Goal: Information Seeking & Learning: Learn about a topic

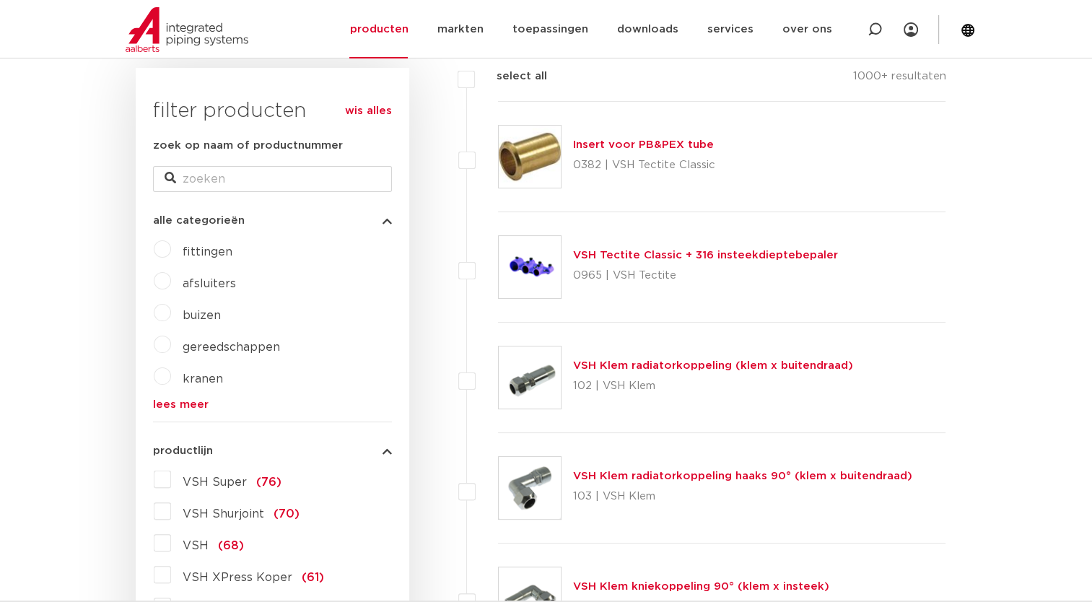
scroll to position [195, 0]
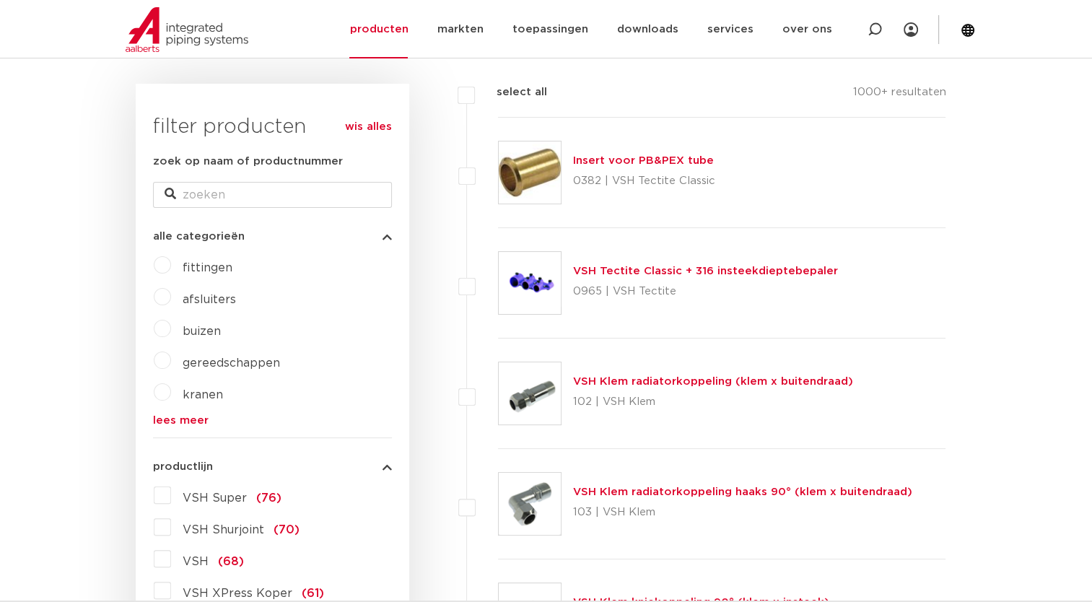
click at [162, 423] on link "lees meer" at bounding box center [272, 420] width 239 height 11
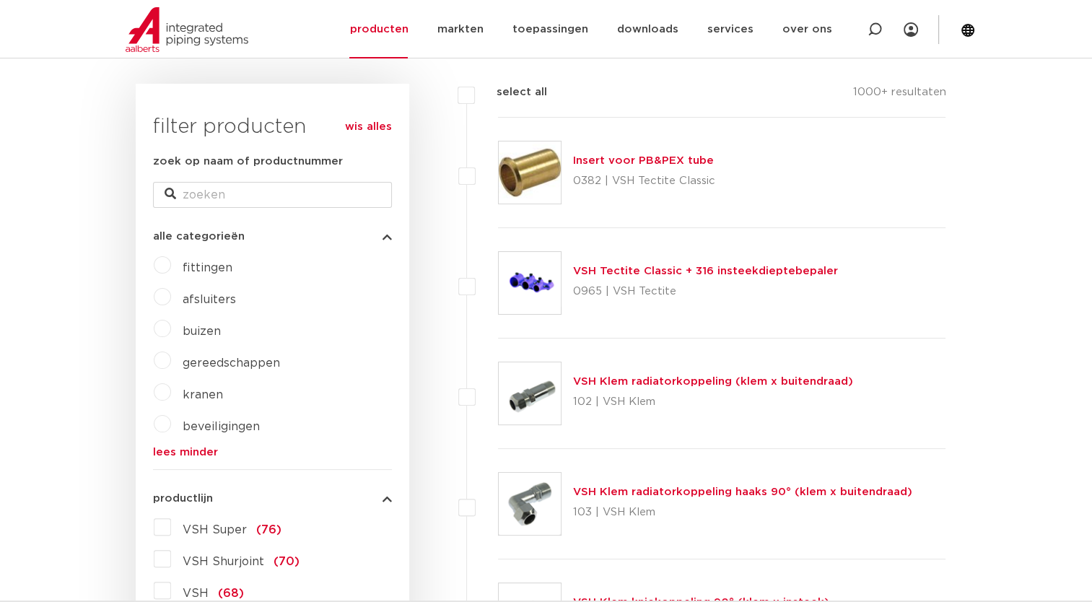
click at [197, 266] on span "fittingen" at bounding box center [208, 268] width 50 height 12
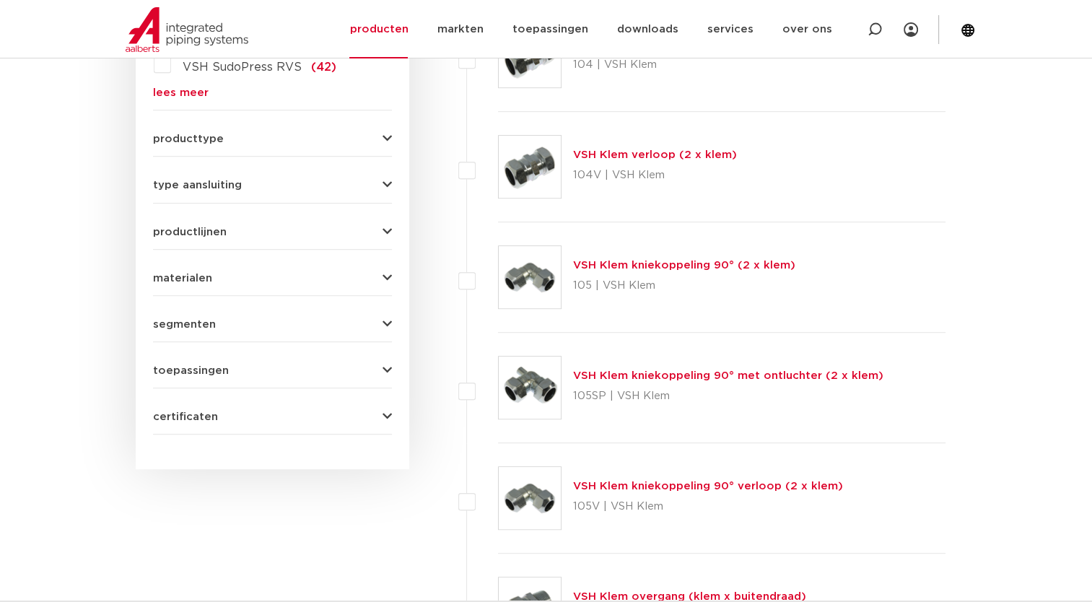
scroll to position [769, 0]
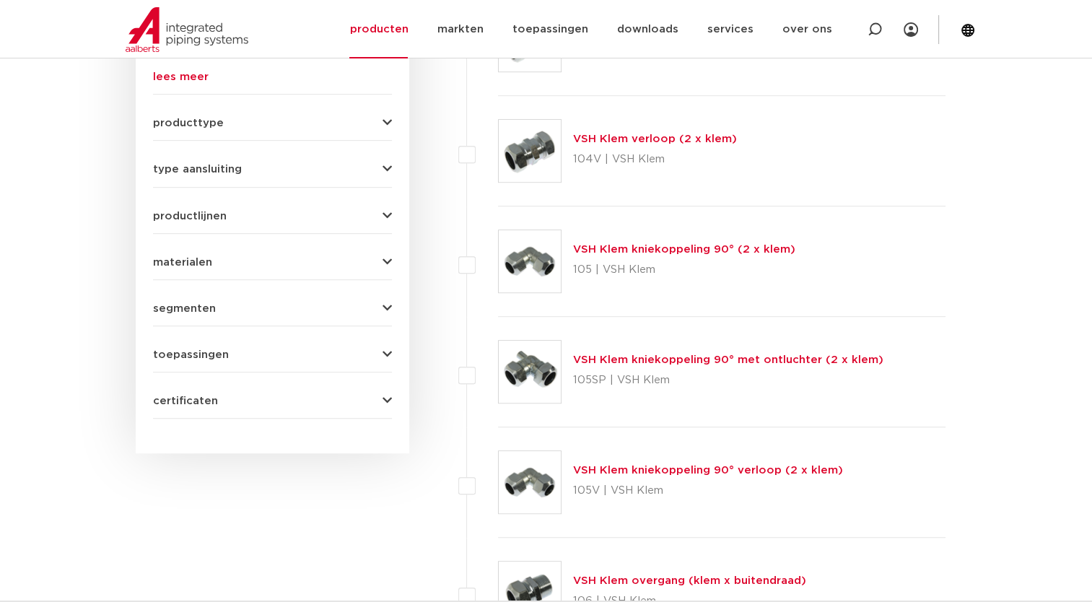
click at [388, 262] on icon "button" at bounding box center [387, 262] width 9 height 11
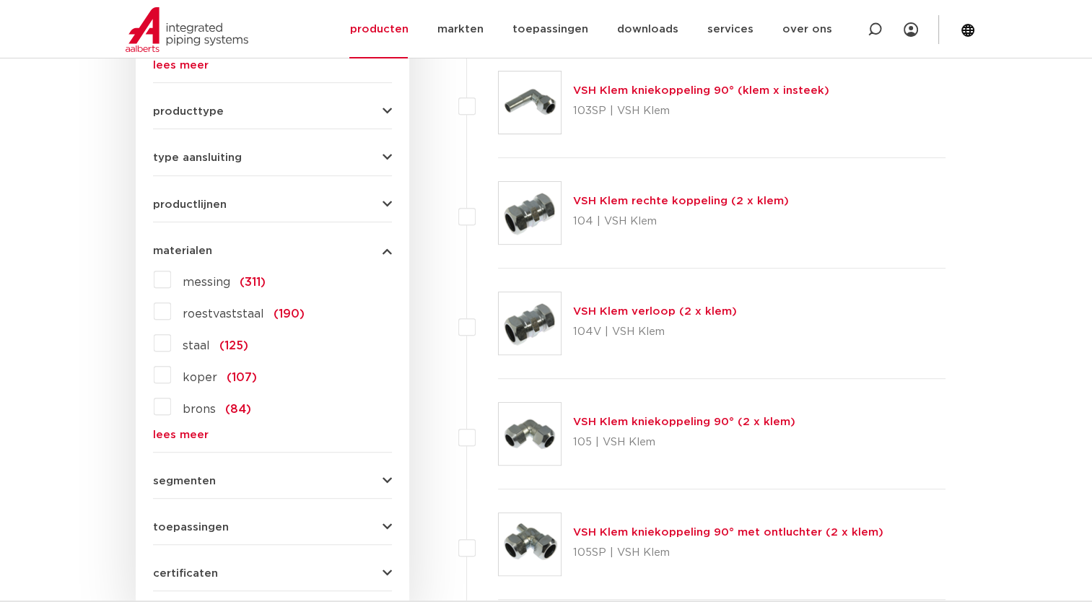
scroll to position [585, 0]
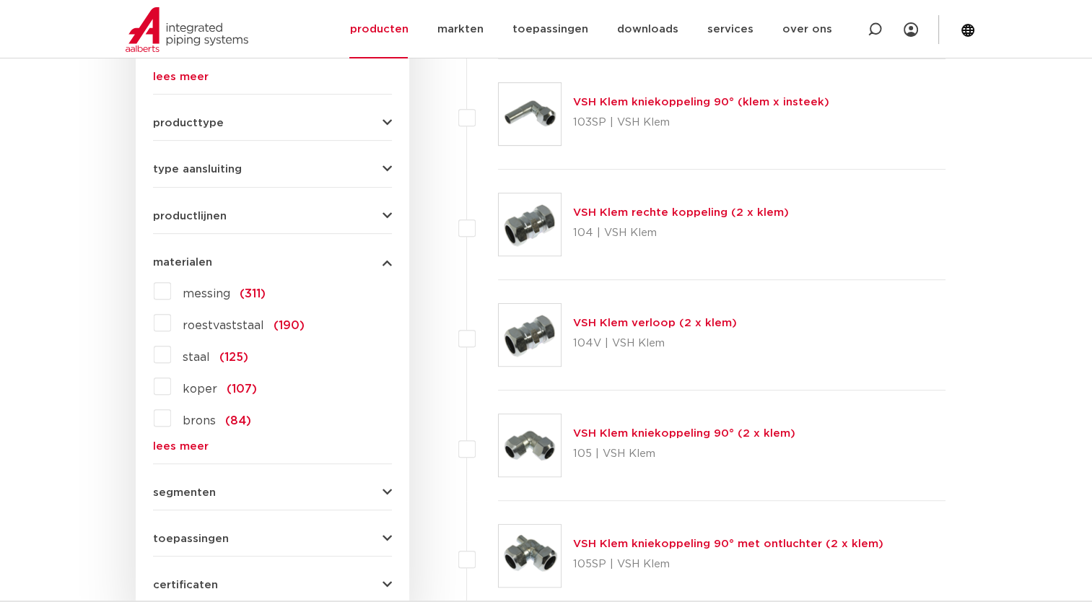
click at [171, 286] on label "messing (311)" at bounding box center [218, 290] width 95 height 23
click at [0, 0] on input "messing (311)" at bounding box center [0, 0] width 0 height 0
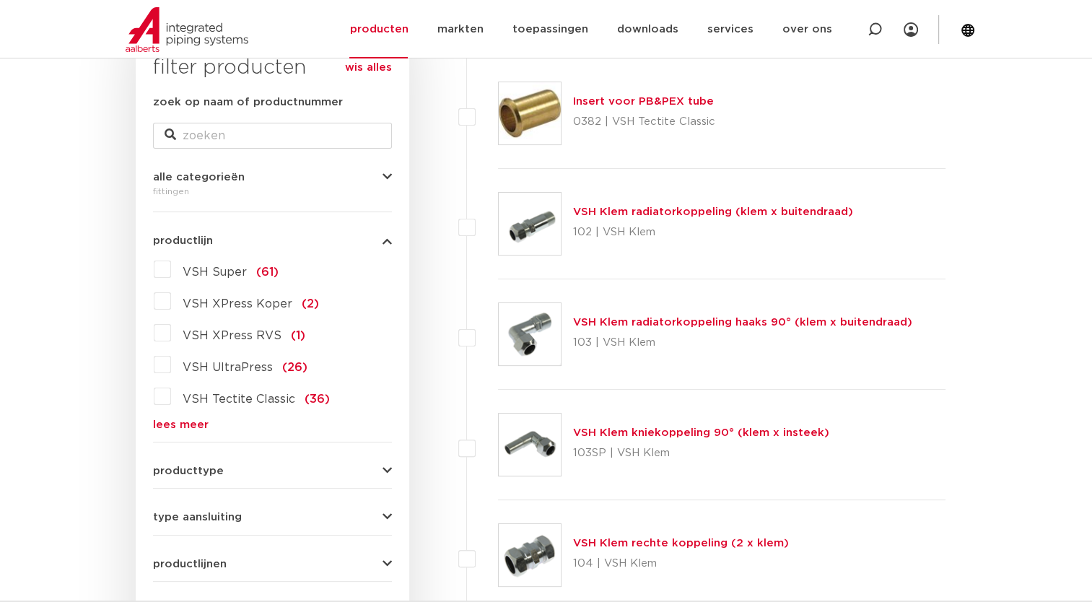
scroll to position [366, 0]
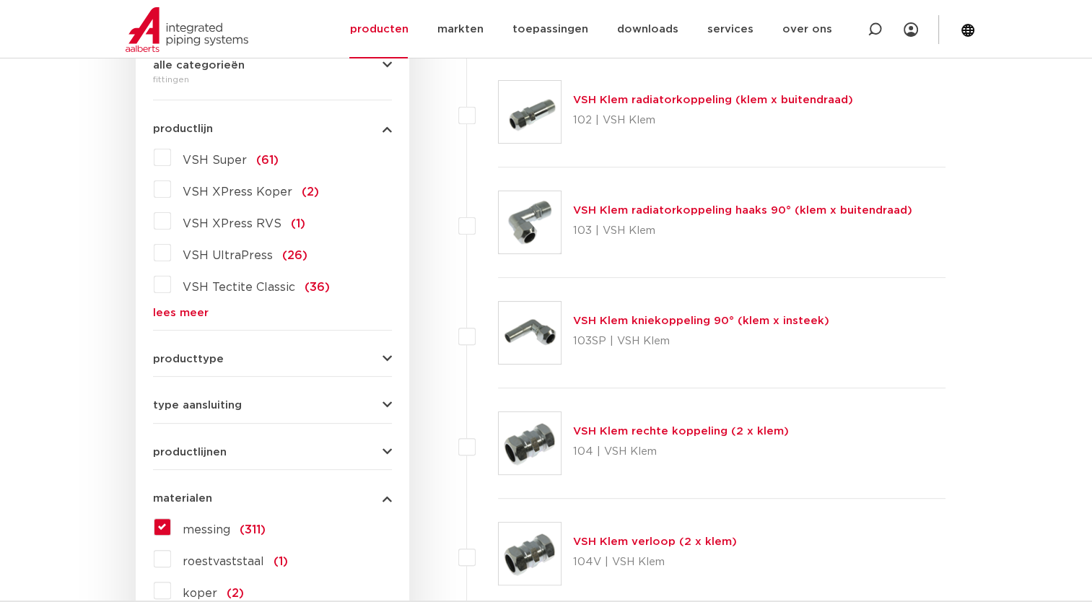
click at [380, 408] on button "type aansluiting" at bounding box center [272, 405] width 239 height 11
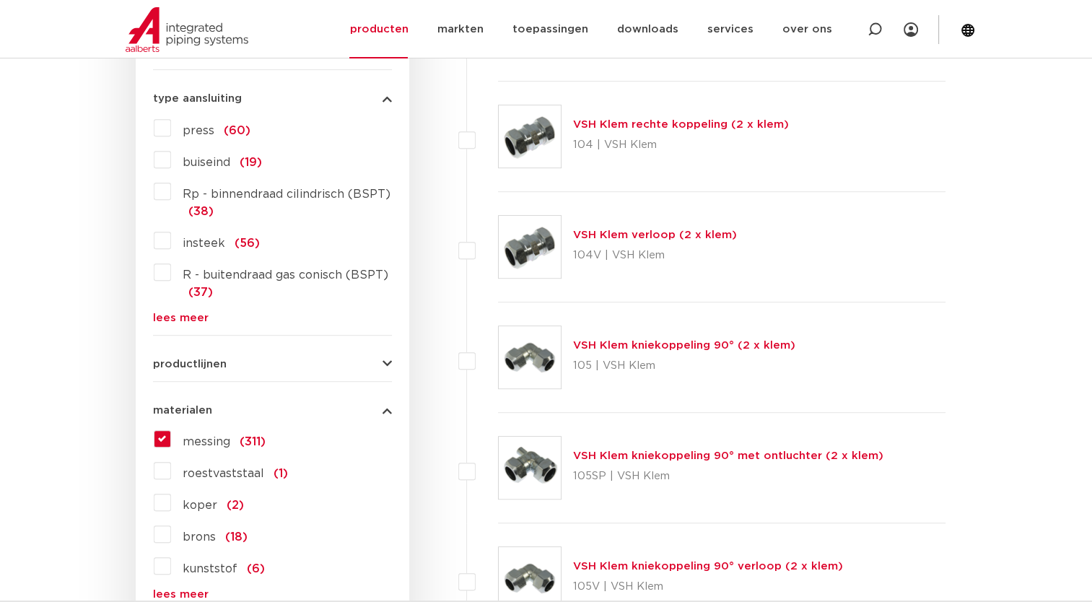
scroll to position [681, 0]
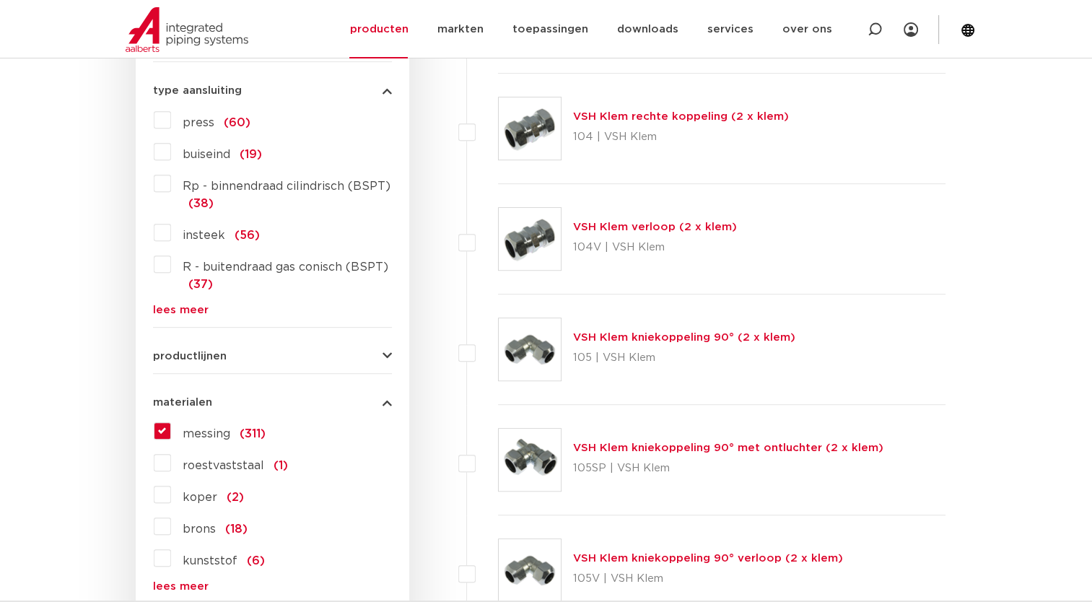
click at [165, 311] on link "lees meer" at bounding box center [272, 310] width 239 height 11
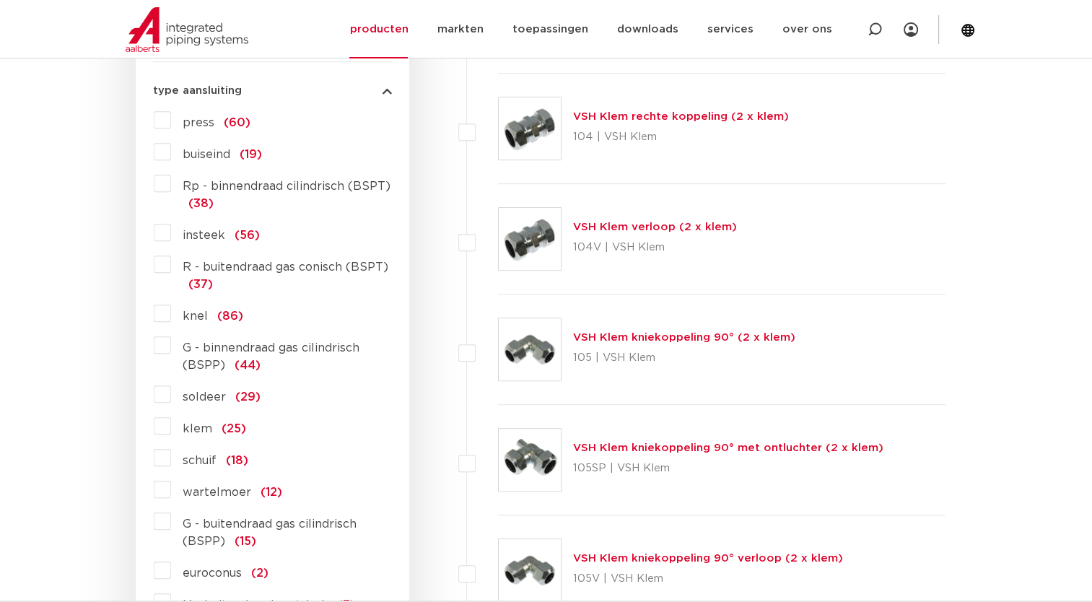
click at [171, 265] on label "R - buitendraad gas conisch (BSPT) (37)" at bounding box center [281, 273] width 221 height 40
click at [0, 0] on input "R - buitendraad gas conisch (BSPT) (37)" at bounding box center [0, 0] width 0 height 0
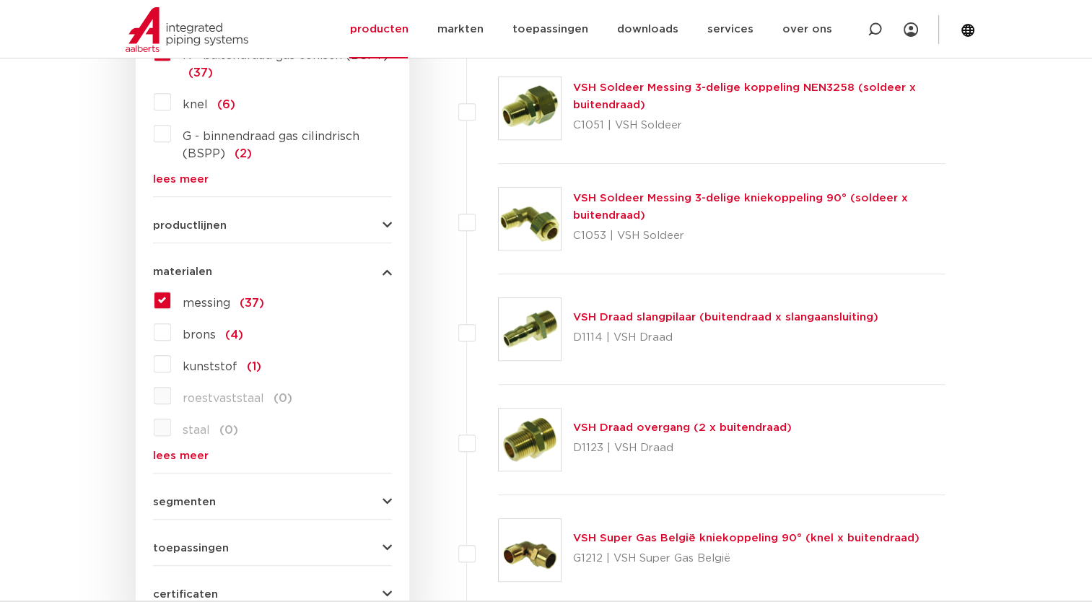
scroll to position [838, 0]
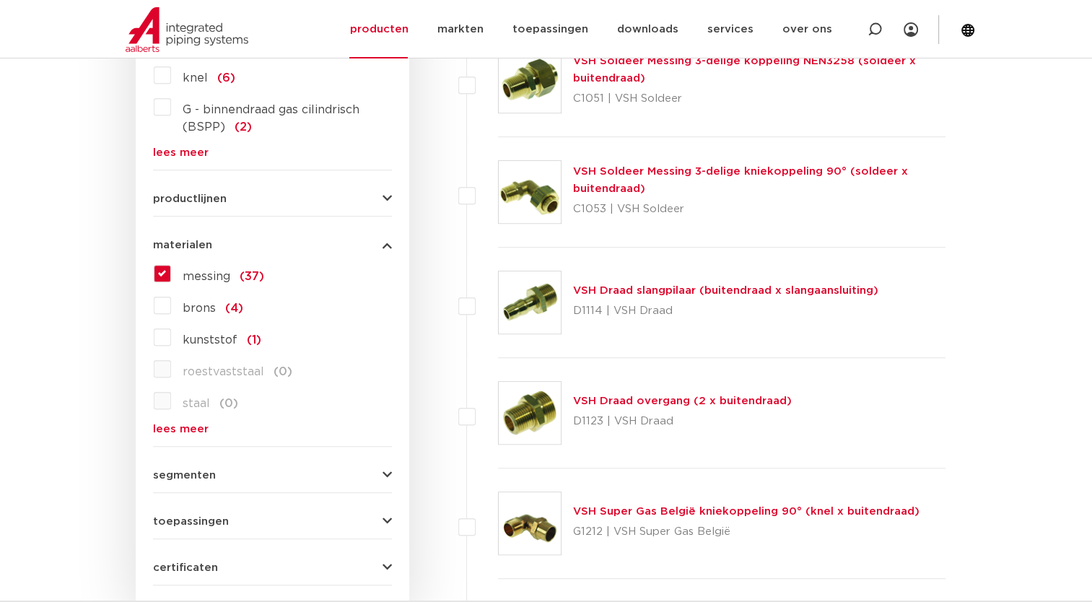
click at [616, 402] on link "VSH Draad overgang (2 x buitendraad)" at bounding box center [682, 401] width 219 height 11
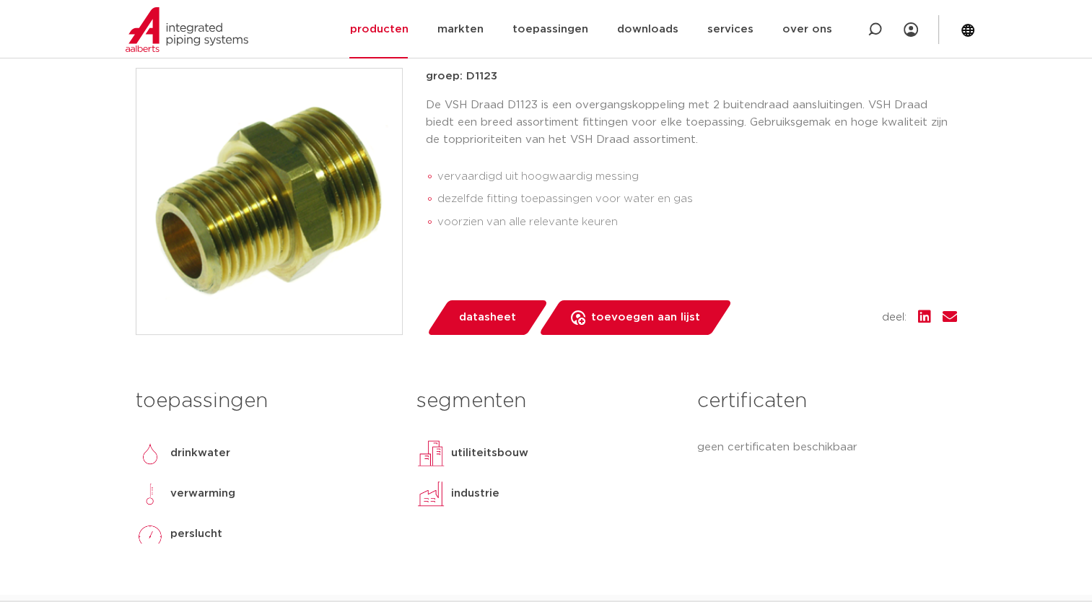
scroll to position [309, 0]
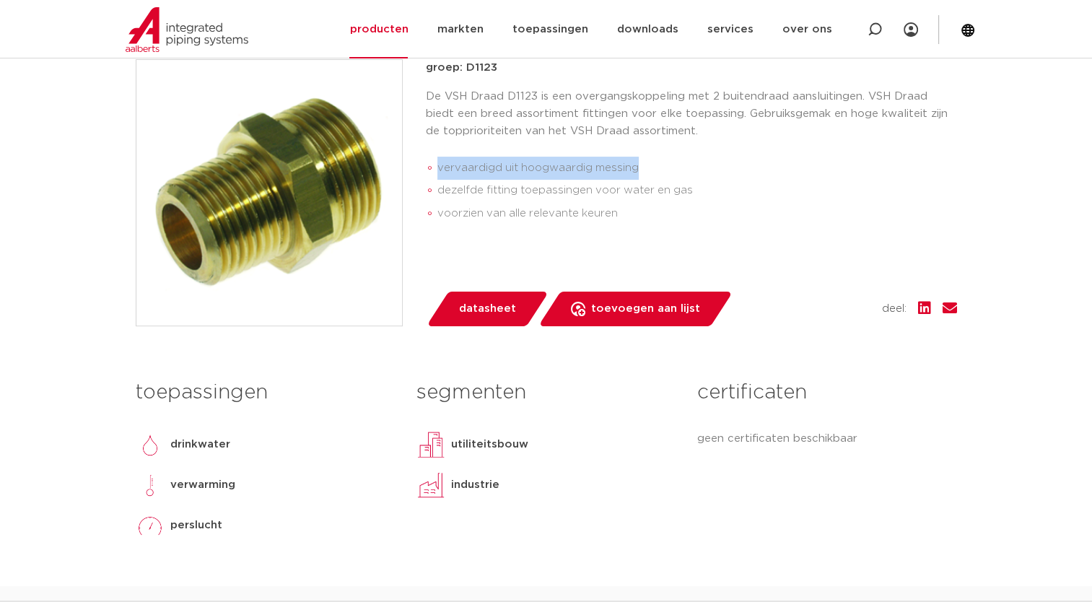
drag, startPoint x: 1082, startPoint y: 139, endPoint x: 1094, endPoint y: 172, distance: 35.2
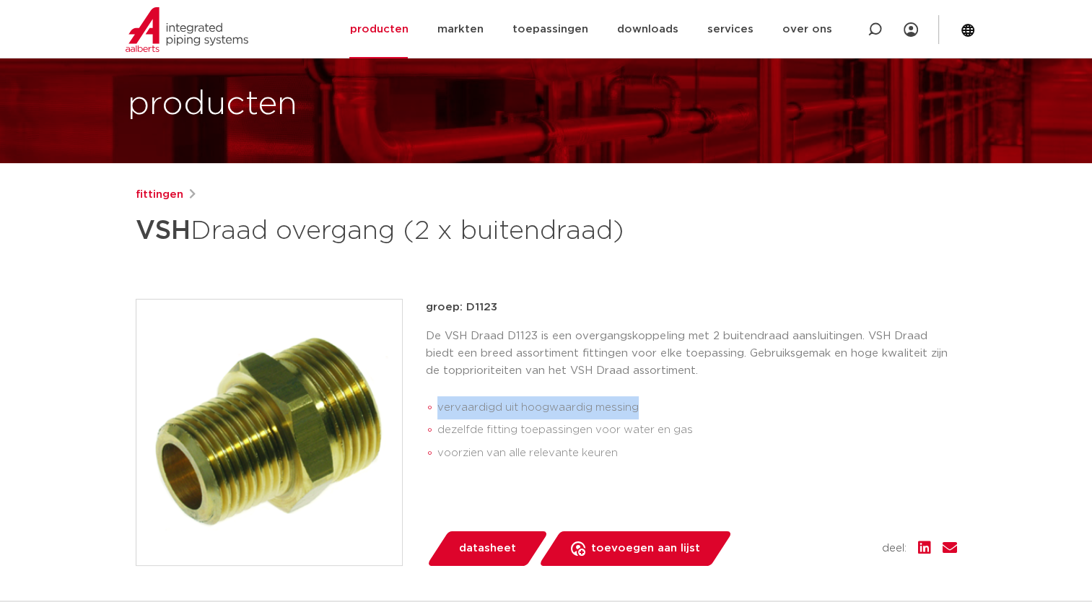
scroll to position [66, 0]
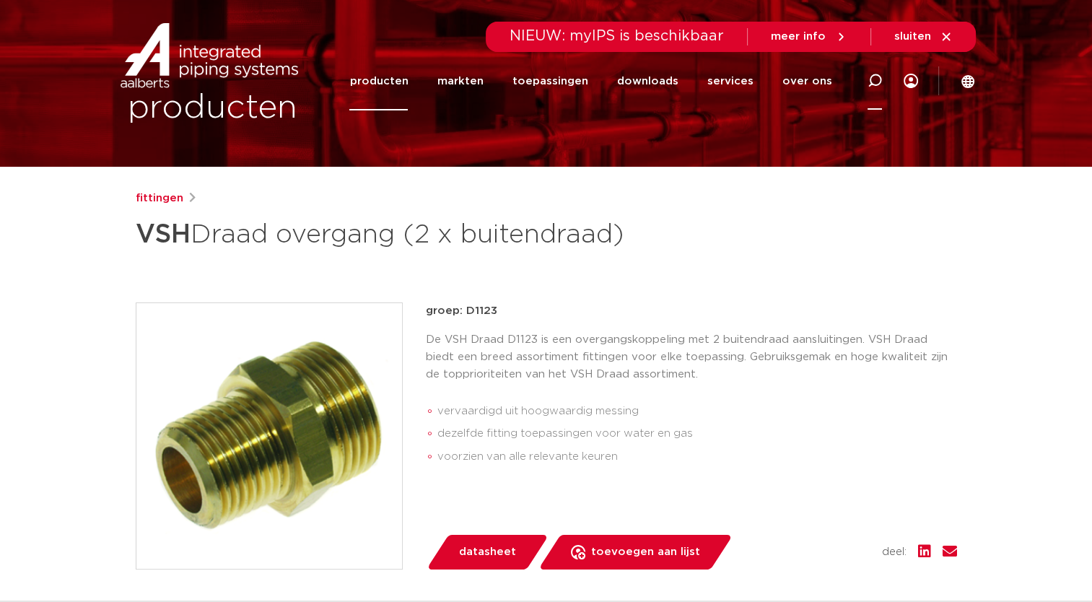
click at [876, 79] on icon at bounding box center [875, 81] width 14 height 14
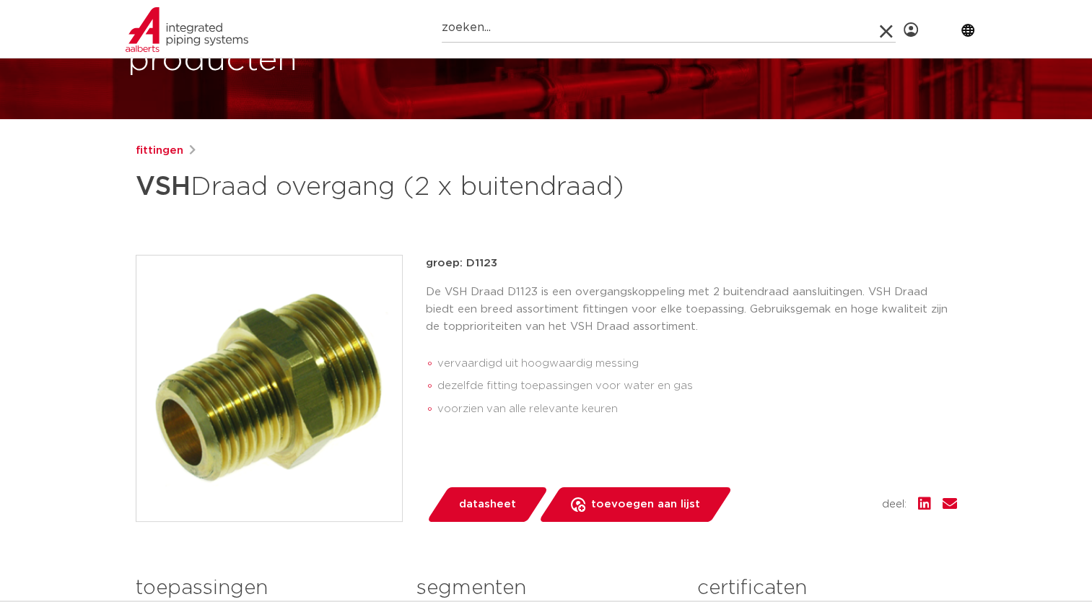
scroll to position [112, 0]
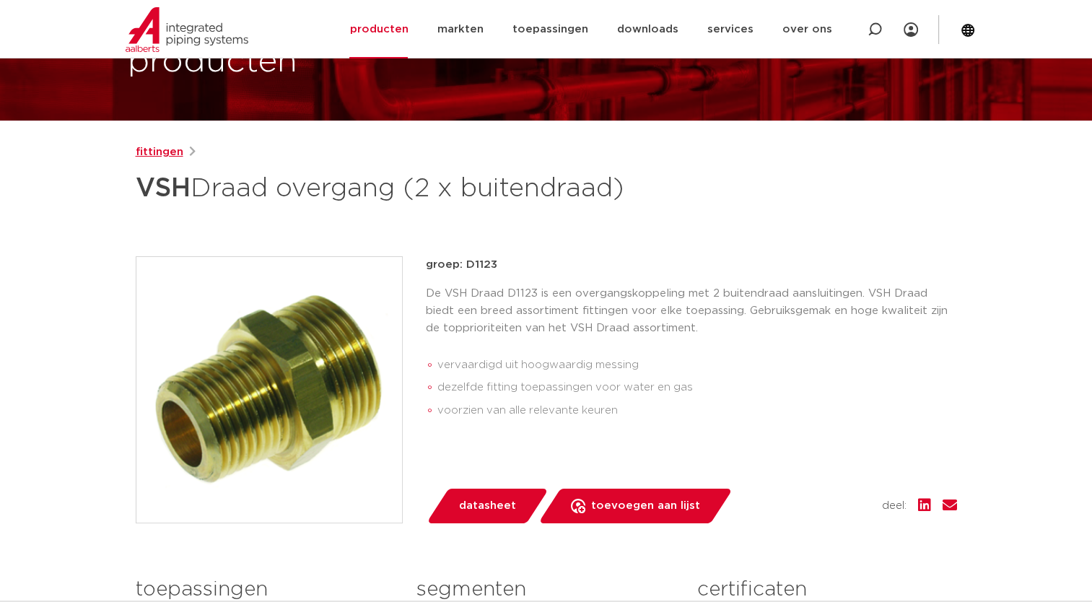
click at [159, 151] on link "fittingen" at bounding box center [160, 152] width 48 height 17
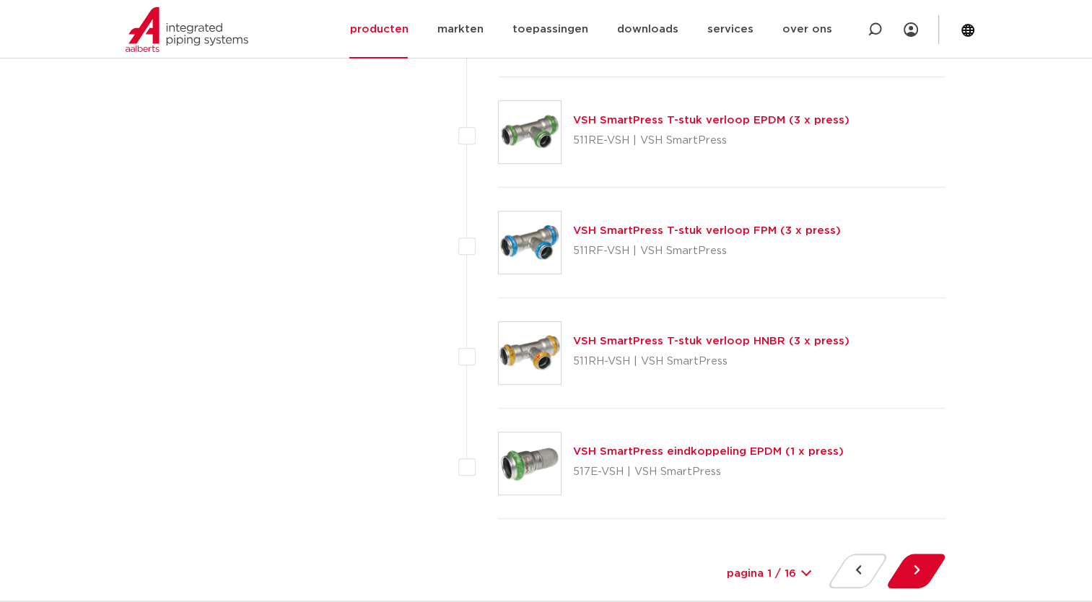
scroll to position [6438, 0]
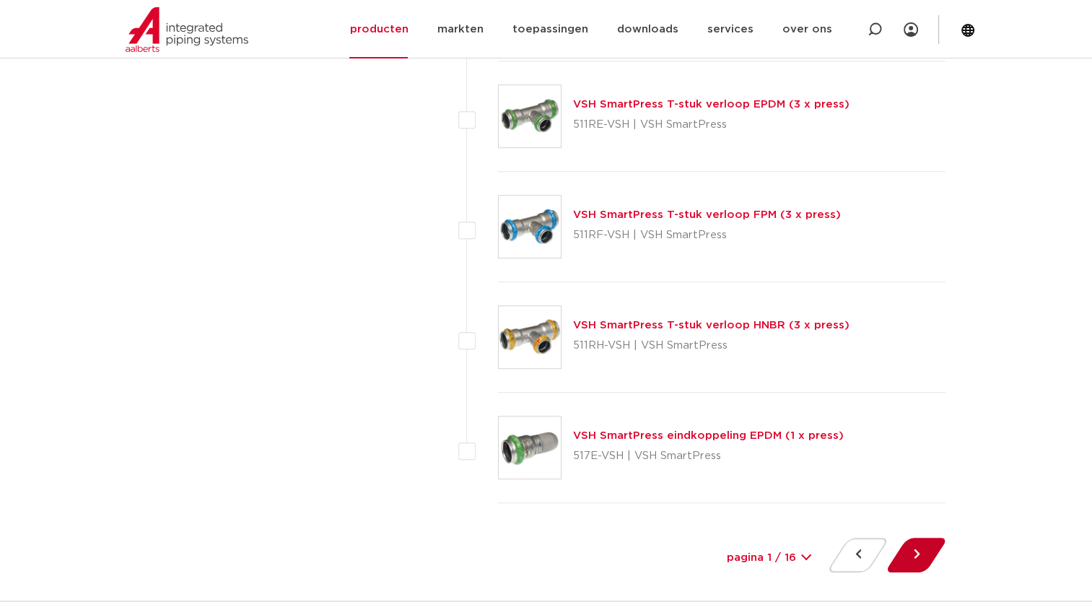
click at [915, 544] on button at bounding box center [916, 555] width 41 height 35
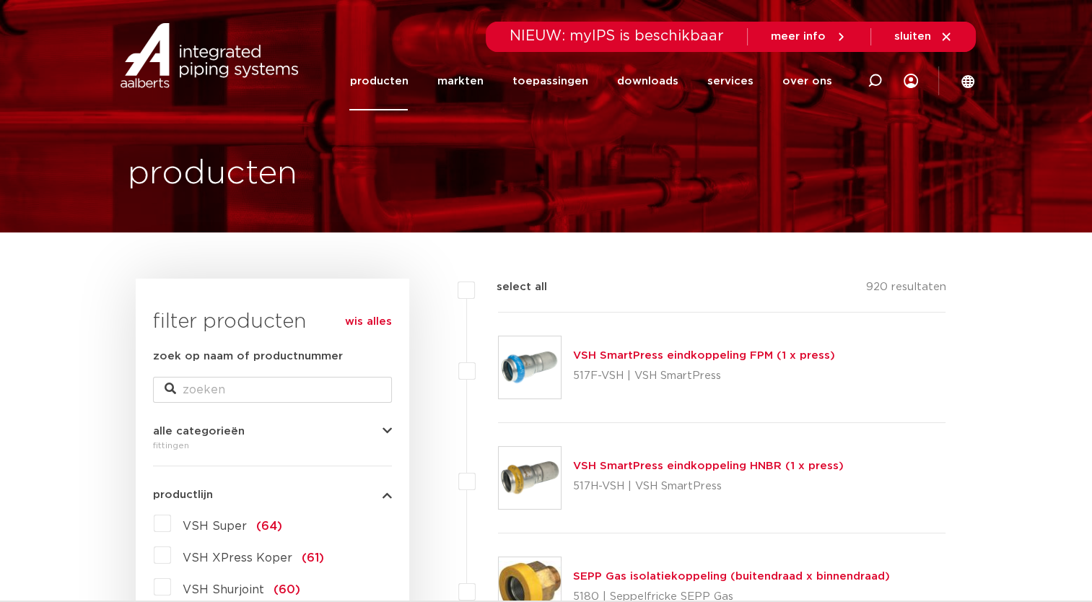
click at [221, 527] on span "VSH Super" at bounding box center [215, 527] width 64 height 12
click at [0, 0] on input "VSH Super (64)" at bounding box center [0, 0] width 0 height 0
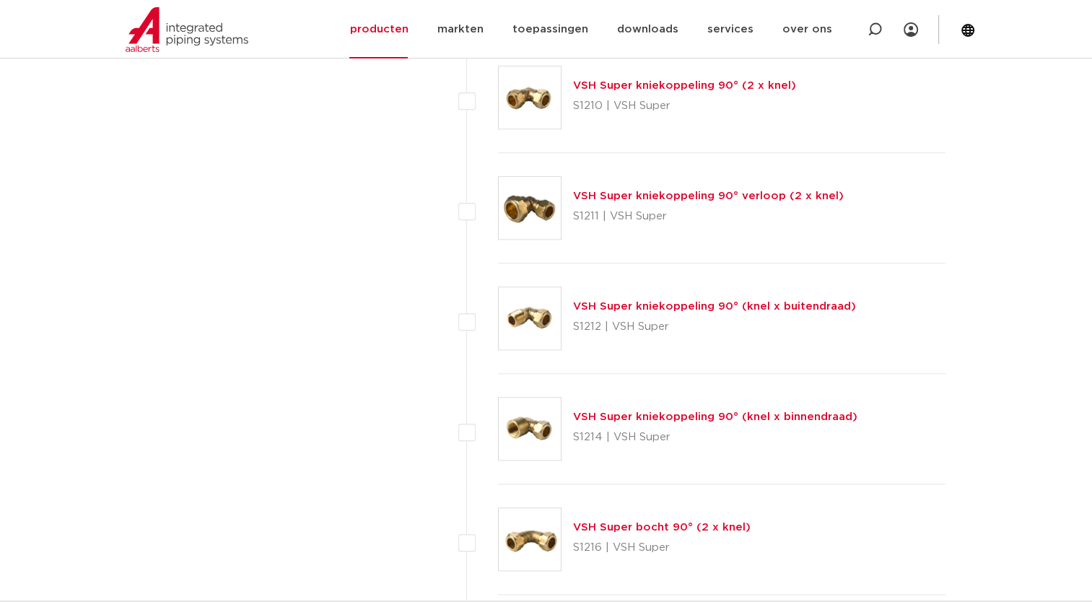
scroll to position [1399, 0]
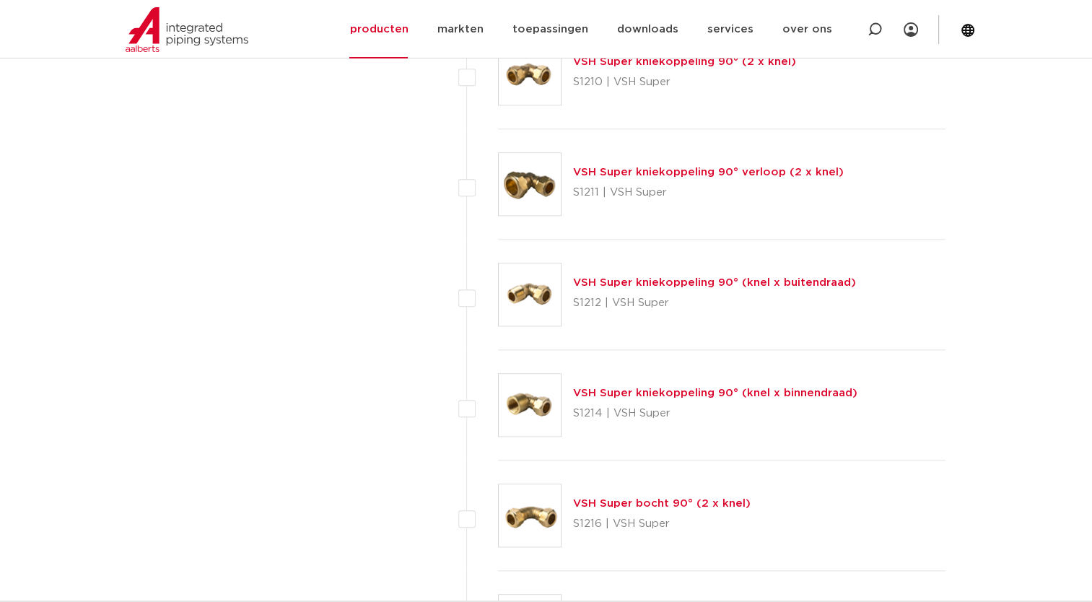
click at [599, 393] on link "VSH Super kniekoppeling 90° (knel x binnendraad)" at bounding box center [715, 393] width 284 height 11
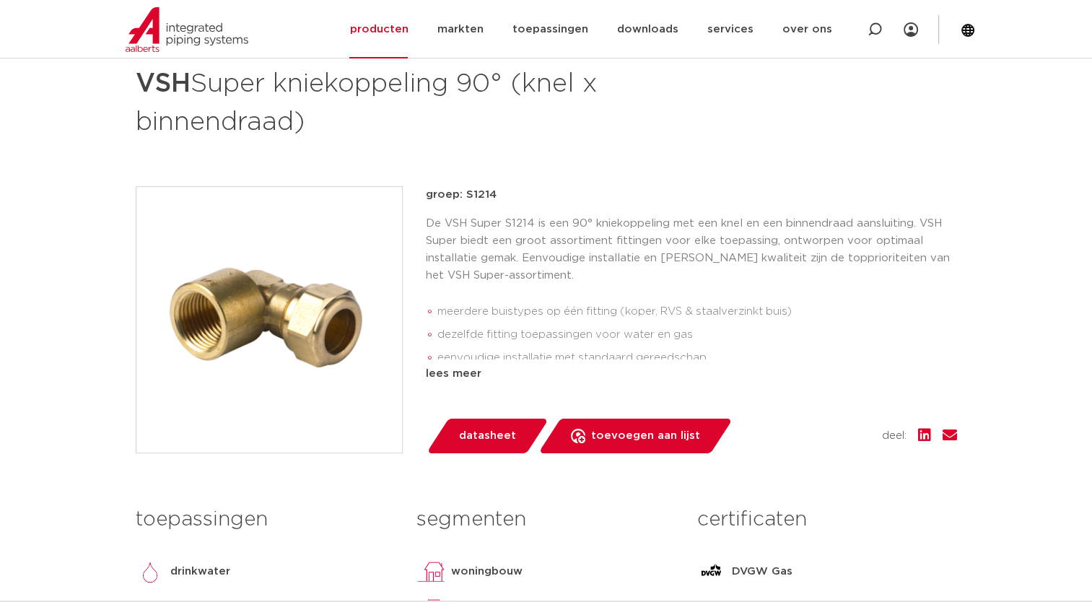
scroll to position [189, 0]
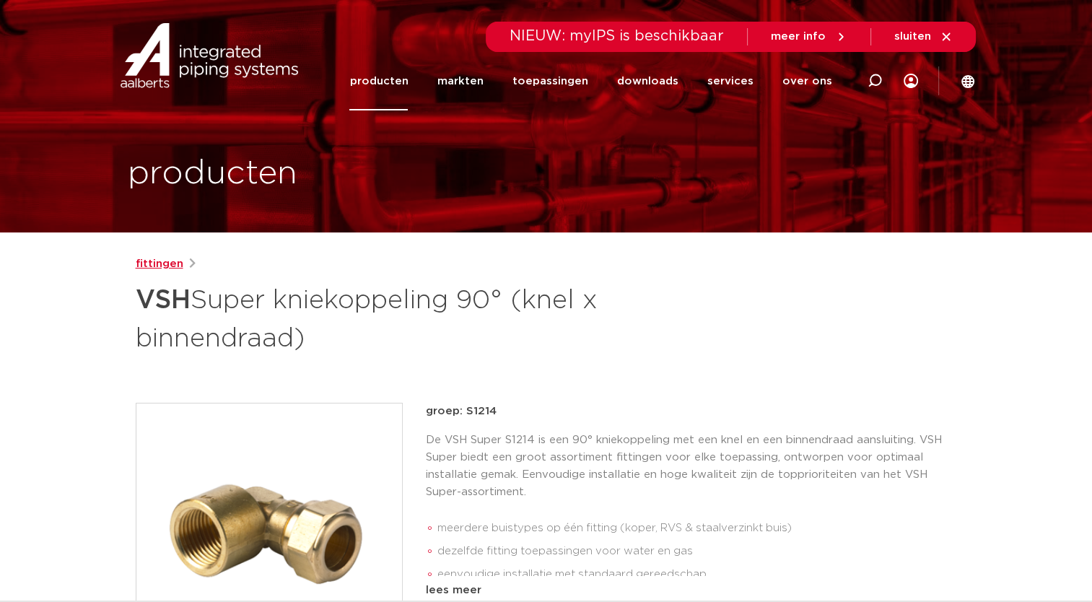
click at [158, 261] on link "fittingen" at bounding box center [160, 264] width 48 height 17
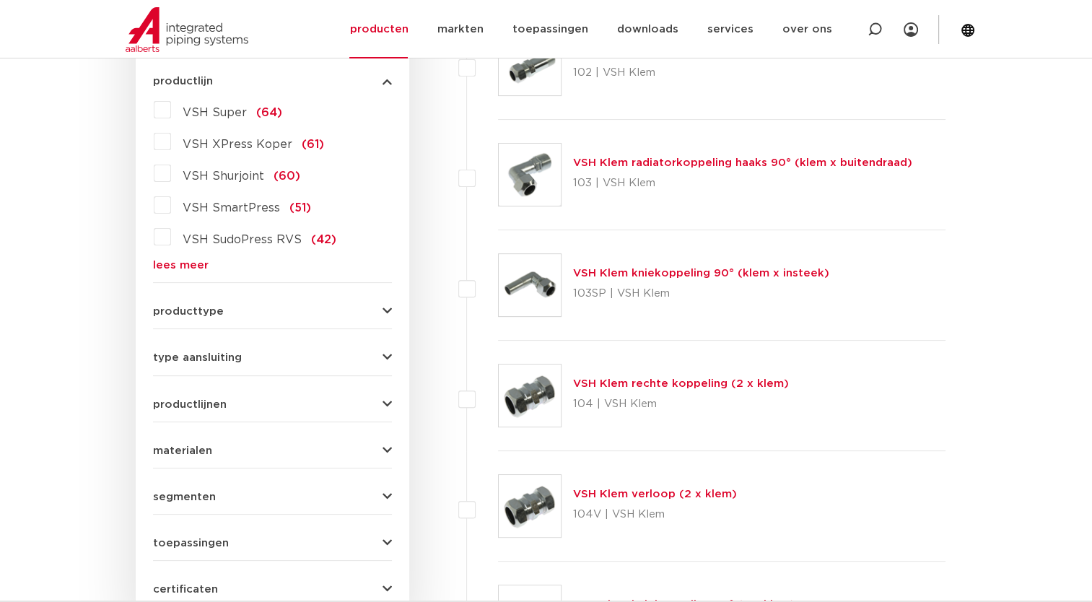
scroll to position [406, 0]
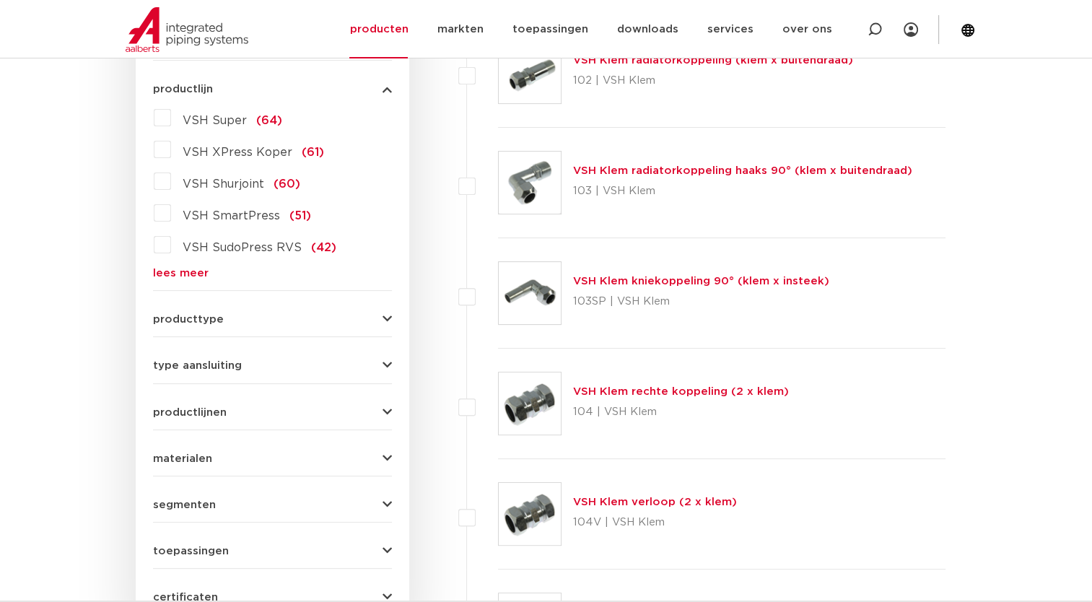
click at [171, 119] on label "VSH Super (64)" at bounding box center [226, 117] width 111 height 23
click at [0, 0] on input "VSH Super (64)" at bounding box center [0, 0] width 0 height 0
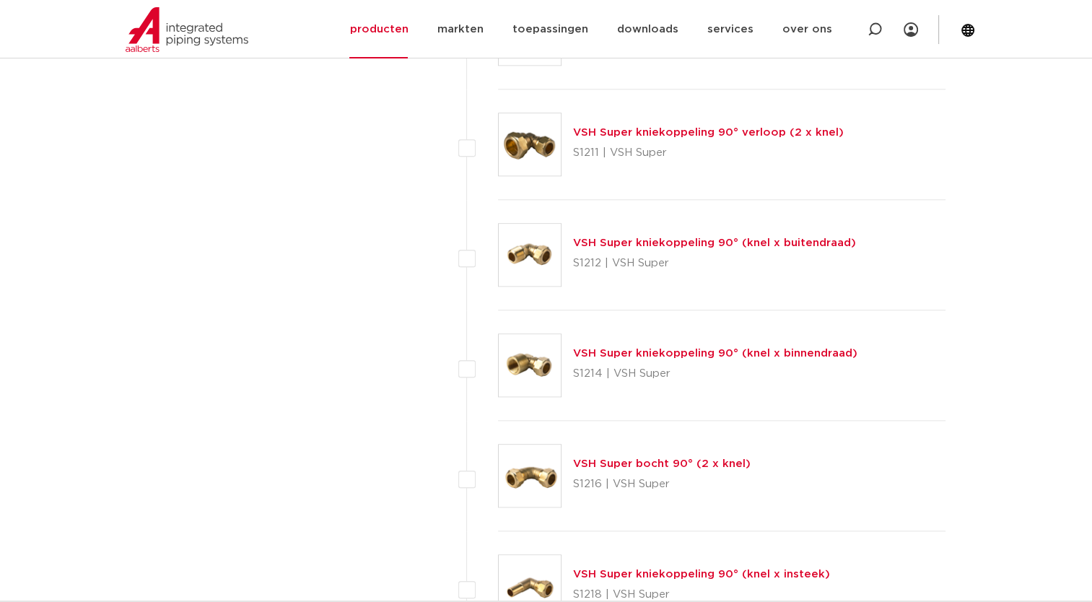
scroll to position [1581, 0]
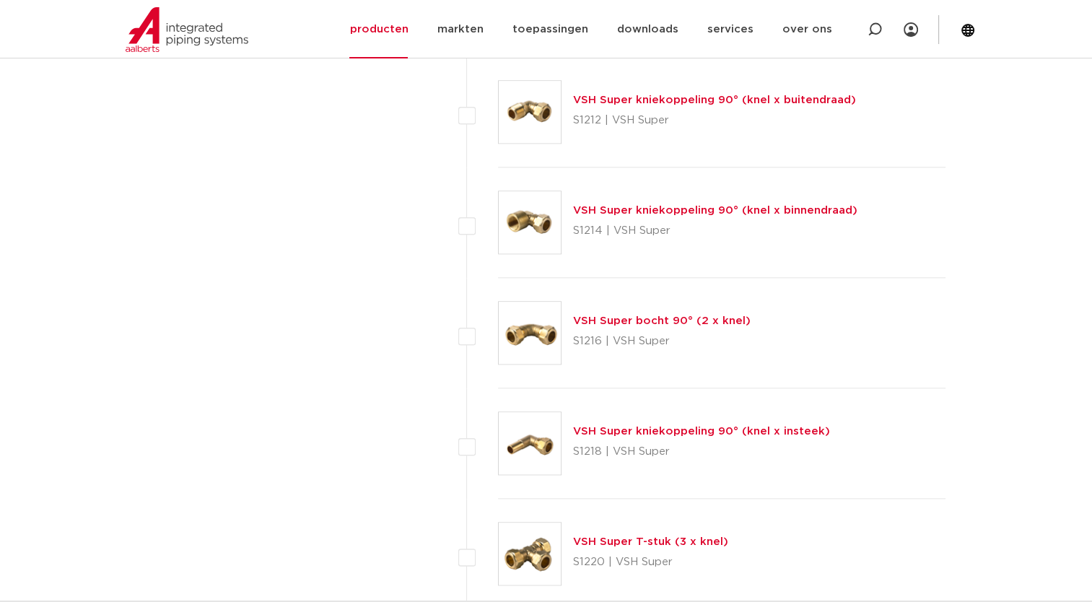
click at [621, 109] on p "S1212 | VSH Super" at bounding box center [714, 120] width 283 height 23
click at [627, 97] on link "VSH Super kniekoppeling 90° (knel x buitendraad)" at bounding box center [714, 100] width 283 height 11
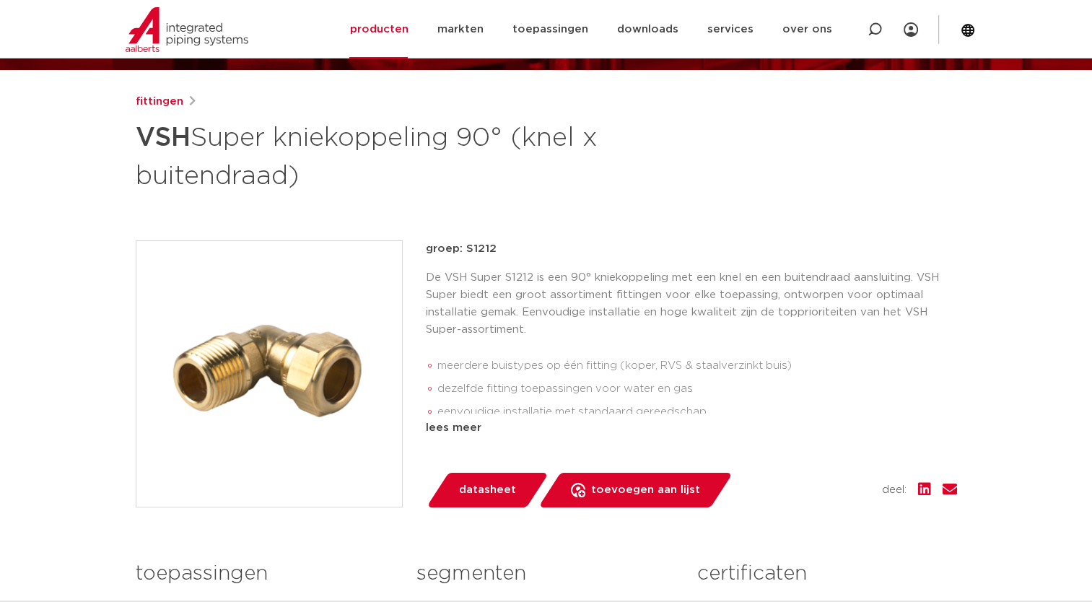
scroll to position [127, 0]
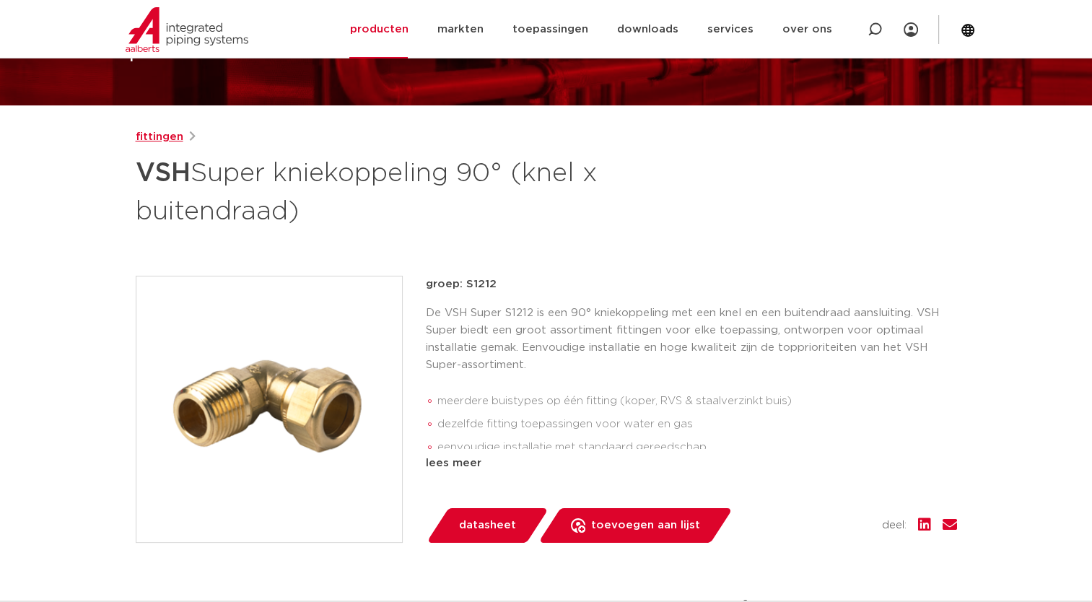
click at [156, 140] on link "fittingen" at bounding box center [160, 137] width 48 height 17
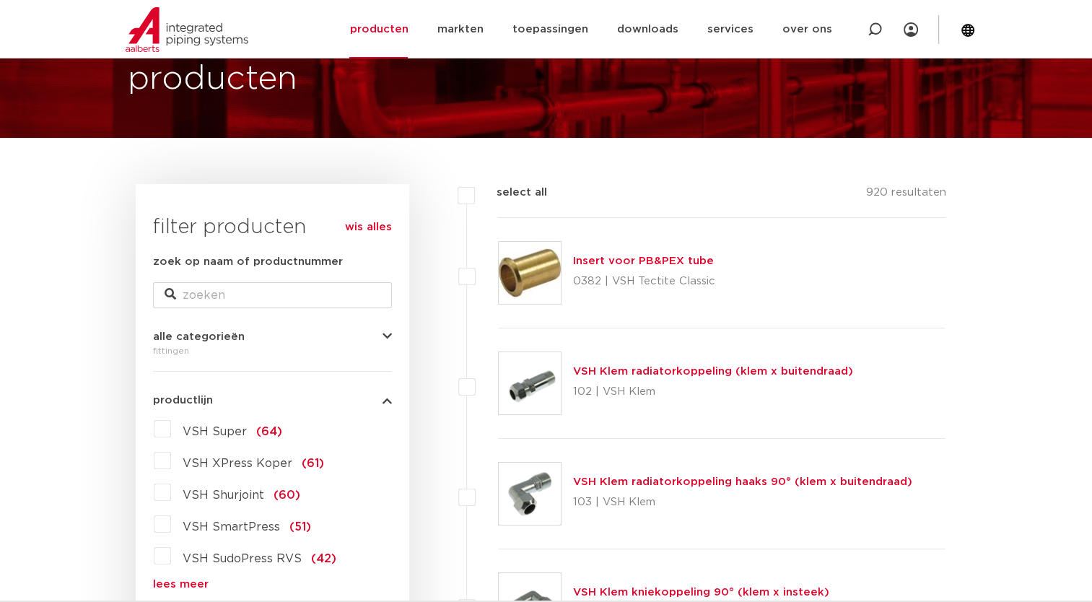
scroll to position [150, 0]
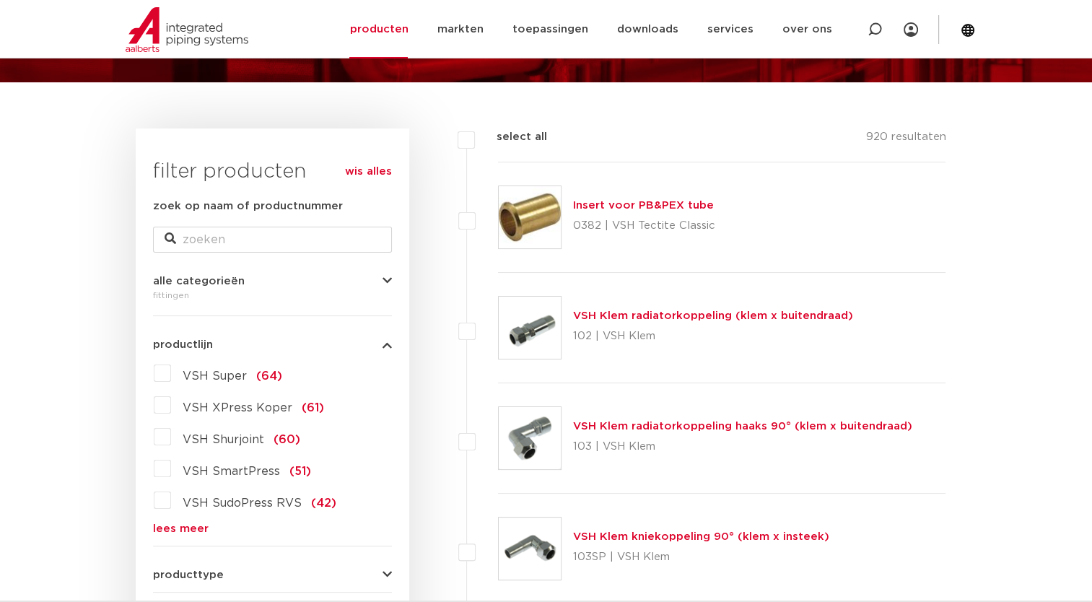
click at [171, 370] on label "VSH Super (64)" at bounding box center [226, 373] width 111 height 23
click at [0, 0] on input "VSH Super (64)" at bounding box center [0, 0] width 0 height 0
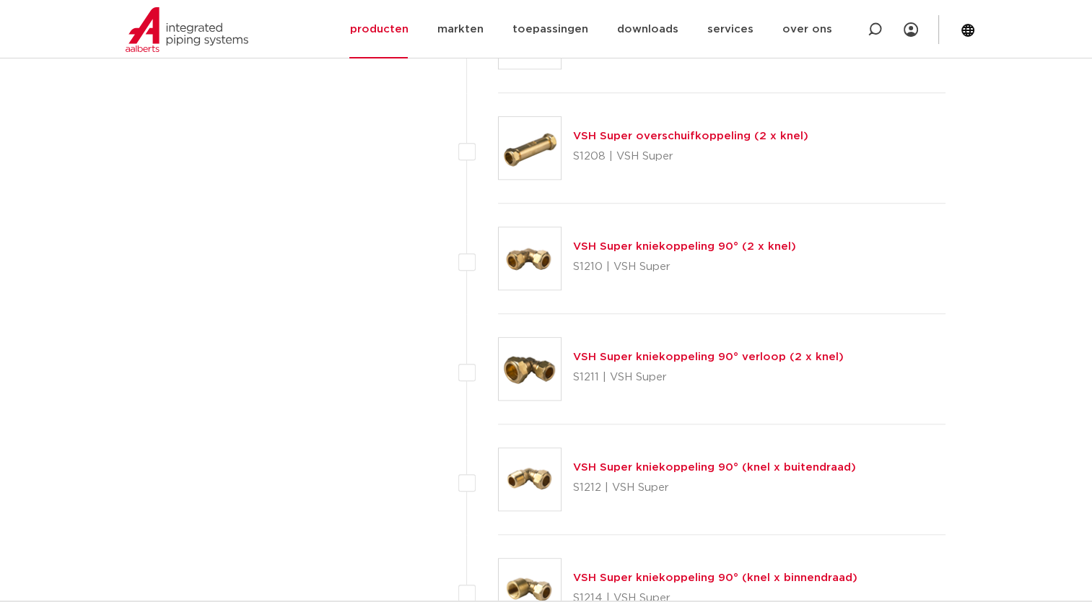
scroll to position [1222, 0]
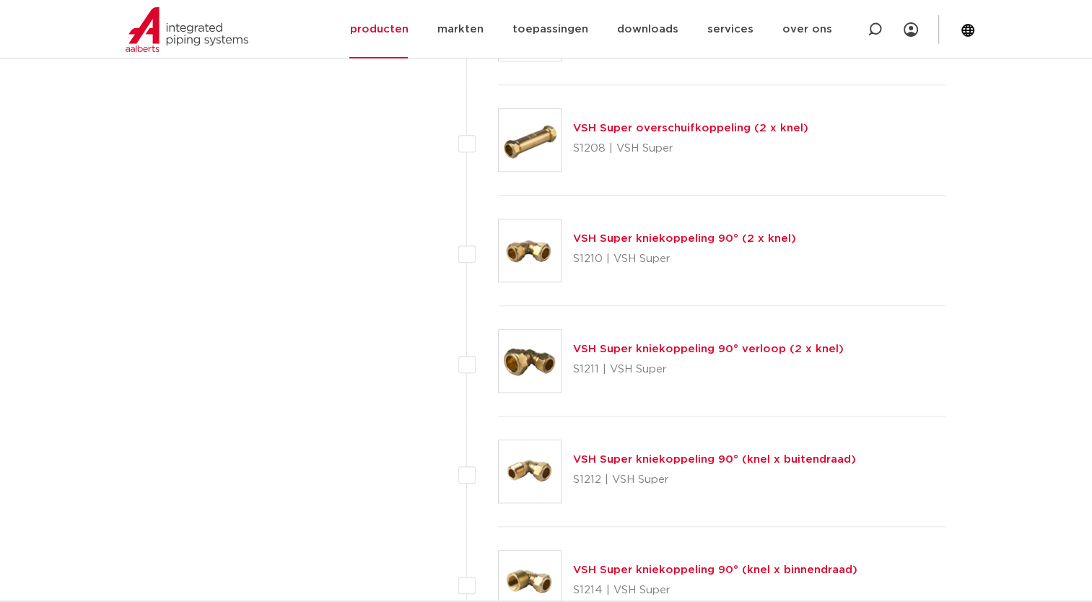
click at [544, 572] on img at bounding box center [530, 582] width 62 height 62
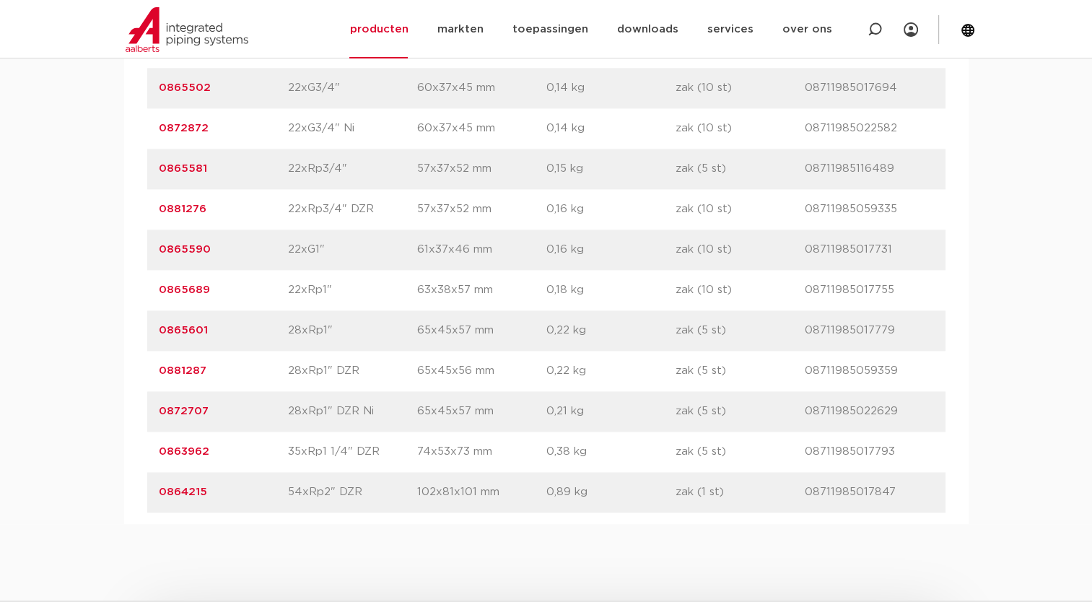
scroll to position [1983, 0]
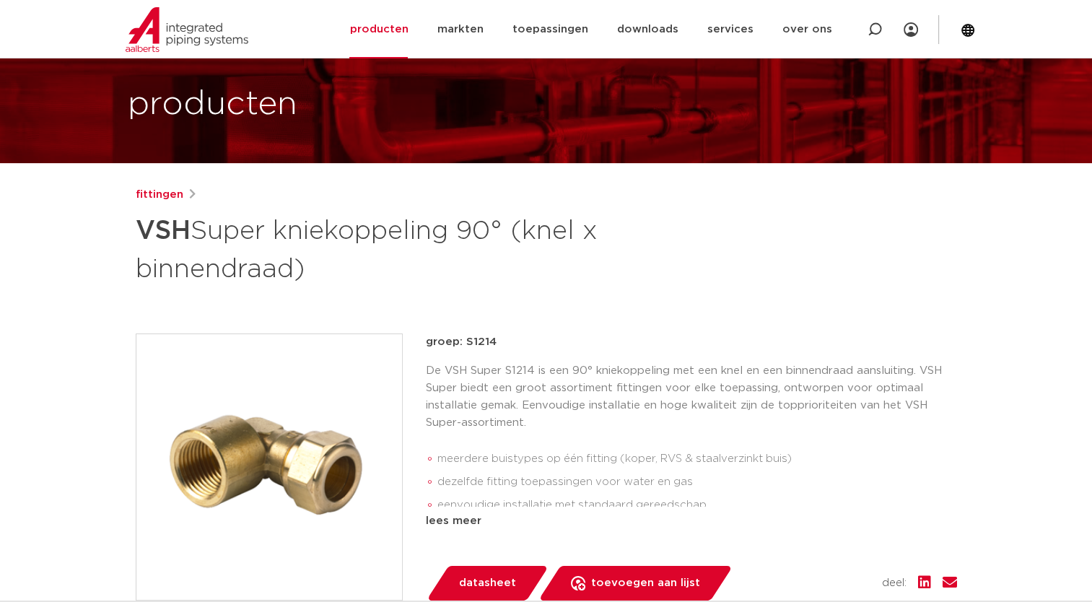
scroll to position [66, 0]
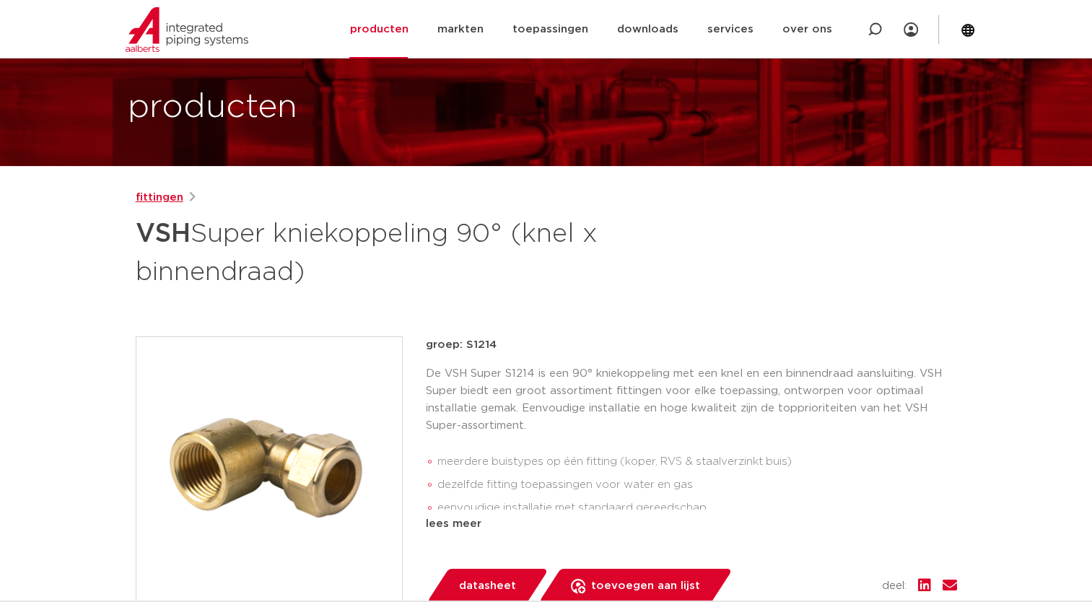
click at [160, 200] on link "fittingen" at bounding box center [160, 197] width 48 height 17
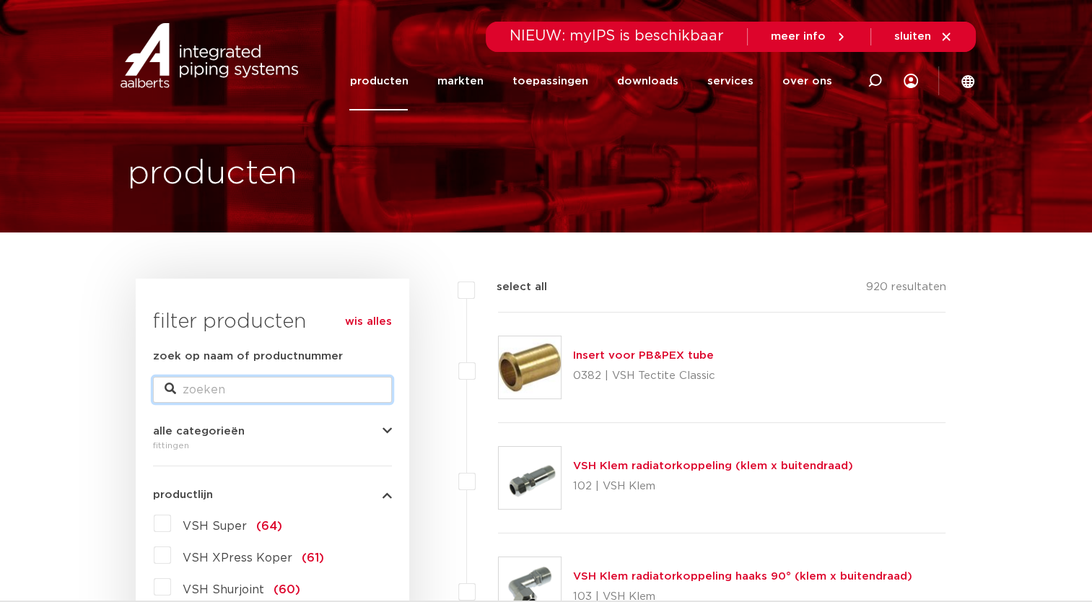
click at [202, 390] on input "zoek op naam of productnummer" at bounding box center [272, 390] width 239 height 26
type input "knie 1"bu x 1 1/2"bu"
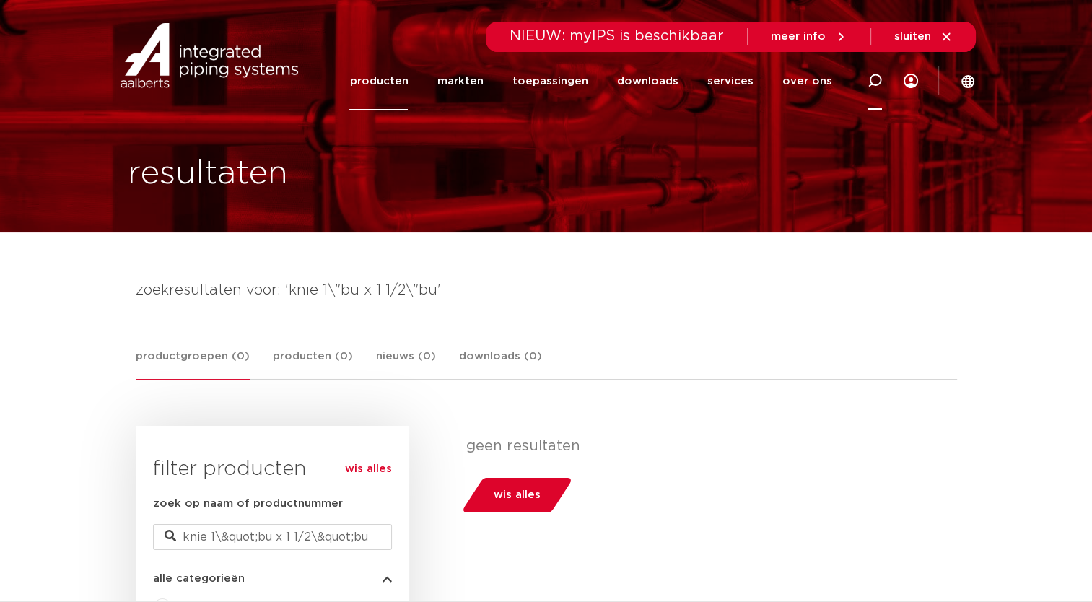
click at [877, 83] on icon at bounding box center [875, 81] width 14 height 14
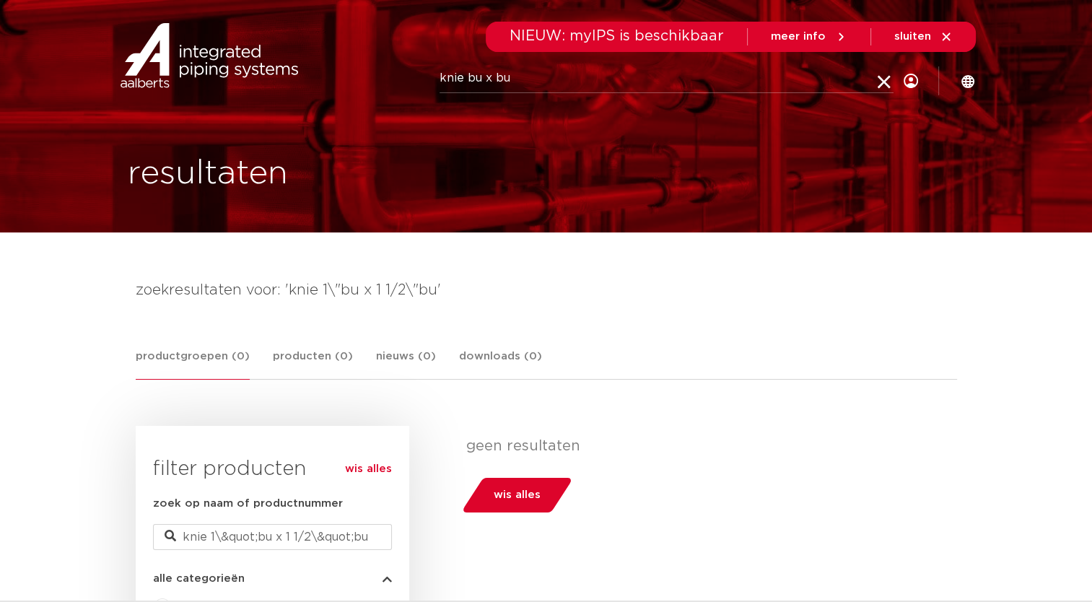
type input "knie bu x bu"
click button "Zoeken" at bounding box center [0, 0] width 0 height 0
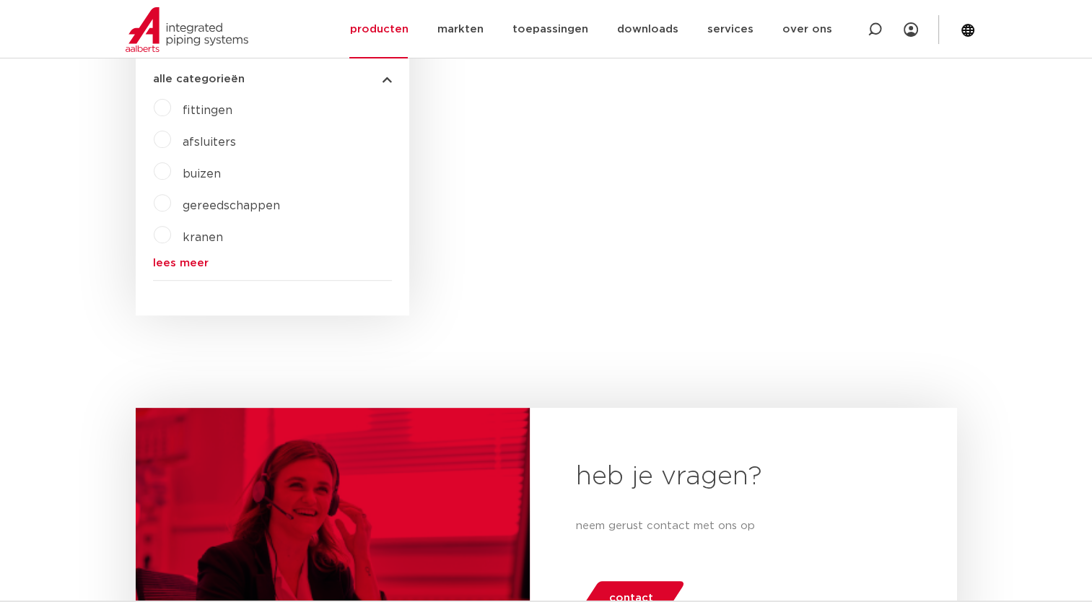
scroll to position [497, 0]
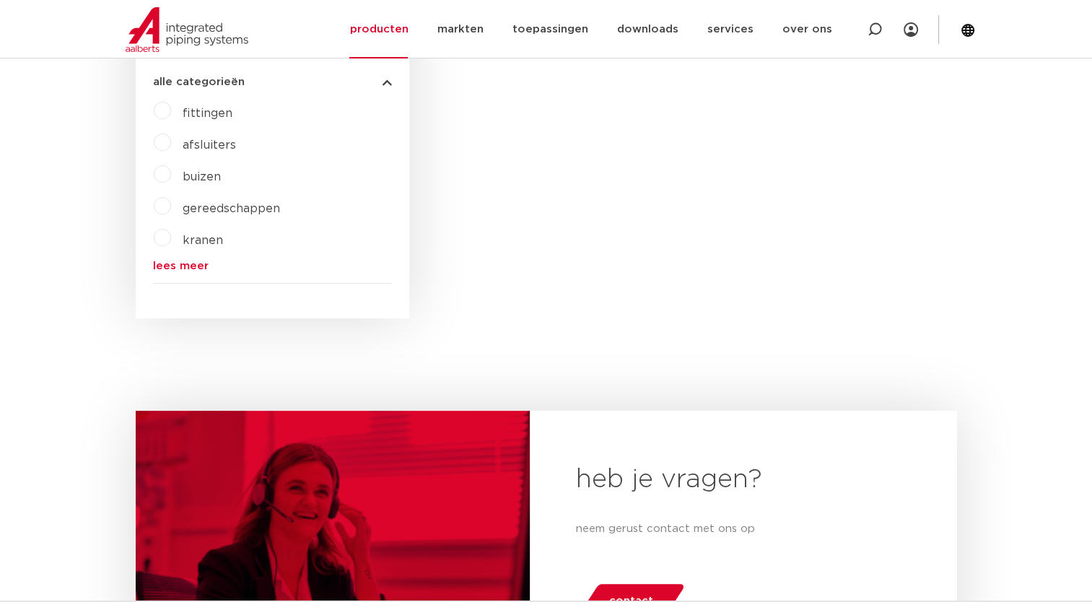
click at [171, 110] on label "fittingen" at bounding box center [201, 110] width 61 height 23
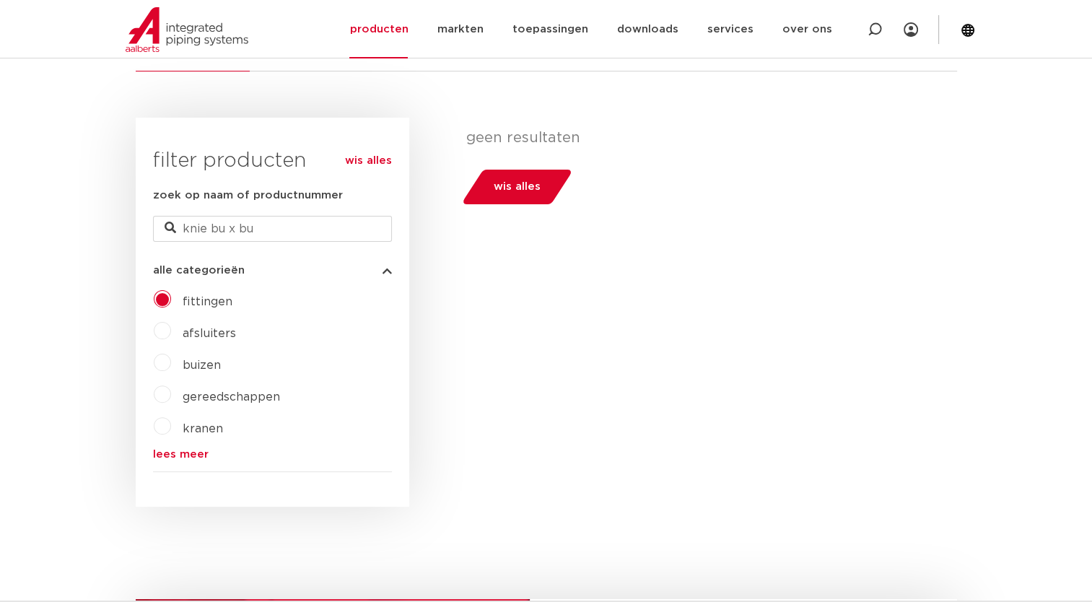
scroll to position [306, 0]
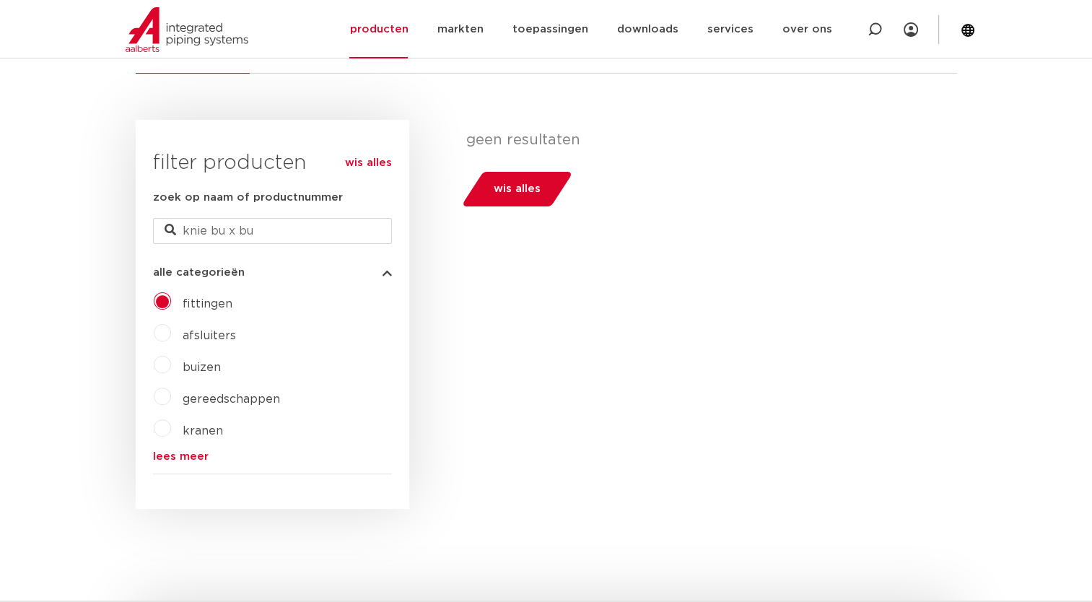
click at [360, 160] on link "wis alles" at bounding box center [368, 163] width 47 height 17
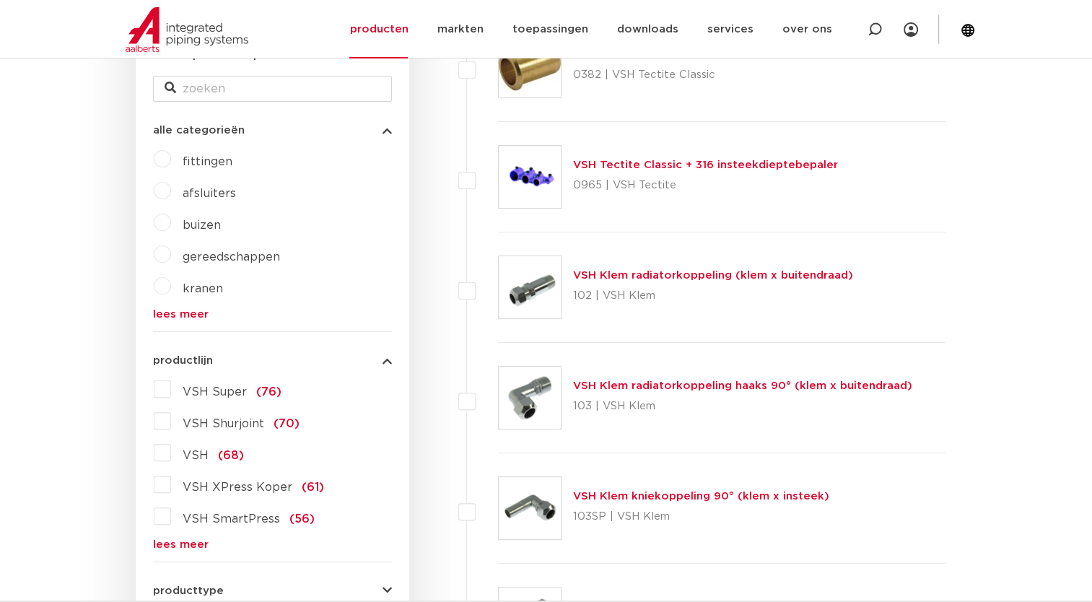
scroll to position [306, 0]
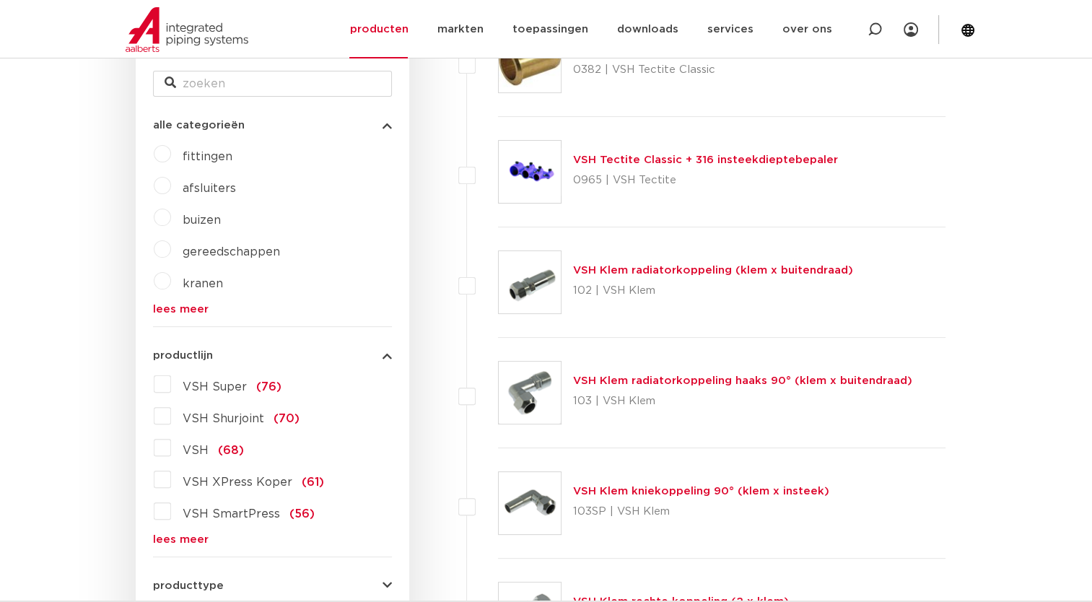
click at [206, 156] on span "fittingen" at bounding box center [208, 157] width 50 height 12
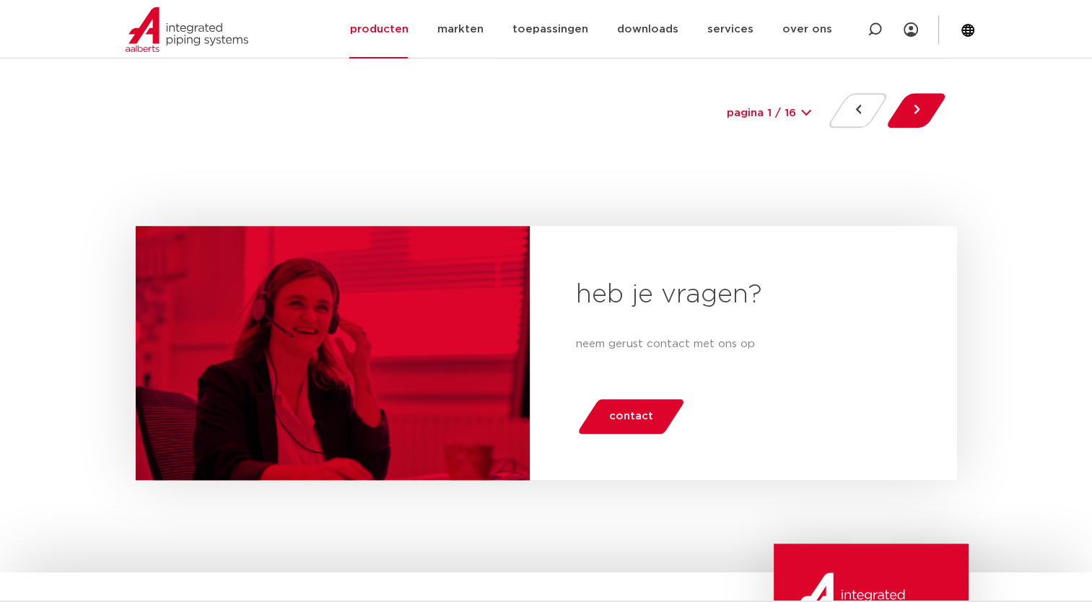
scroll to position [6923, 0]
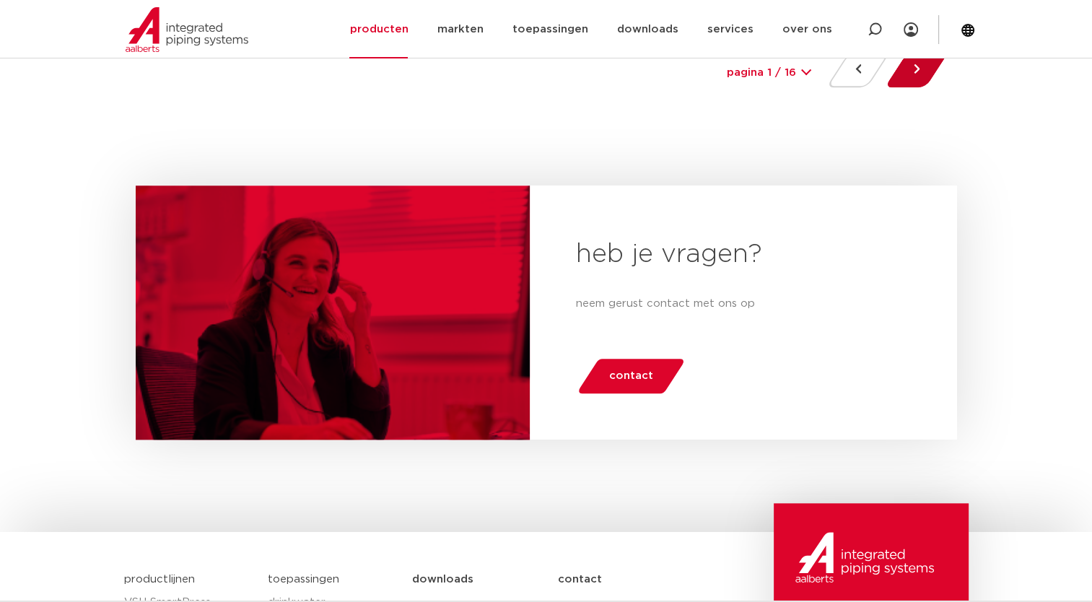
click at [918, 69] on button at bounding box center [916, 70] width 41 height 35
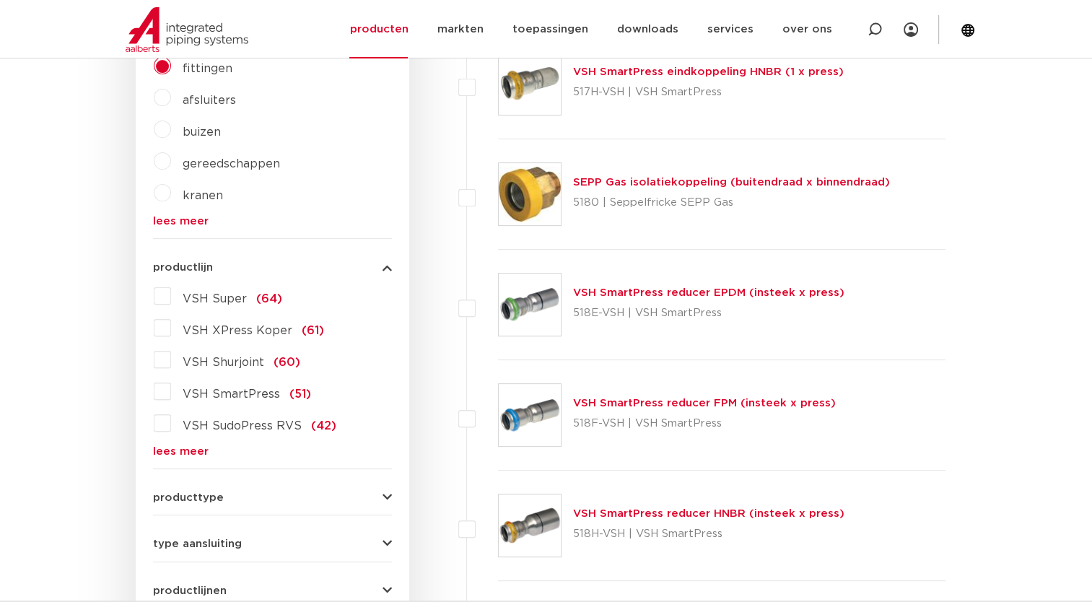
scroll to position [426, 0]
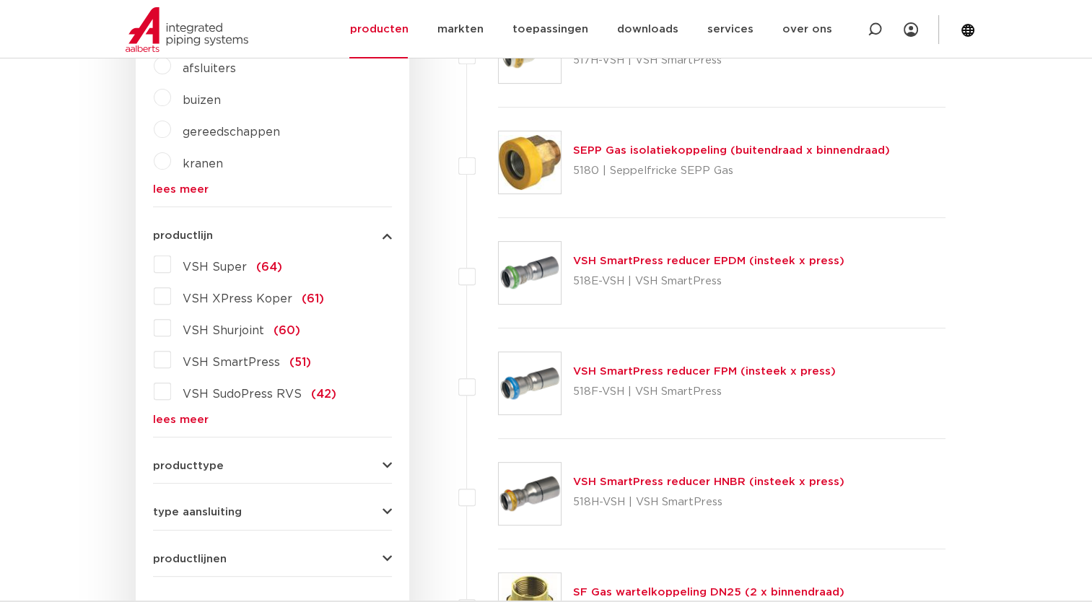
click at [155, 423] on link "lees meer" at bounding box center [272, 419] width 239 height 11
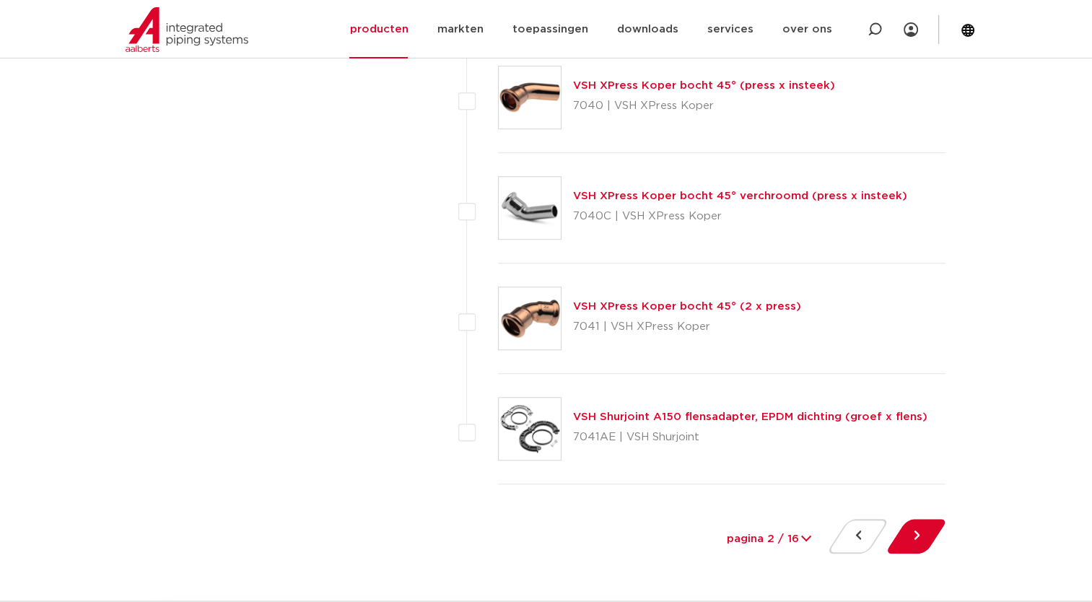
scroll to position [6464, 0]
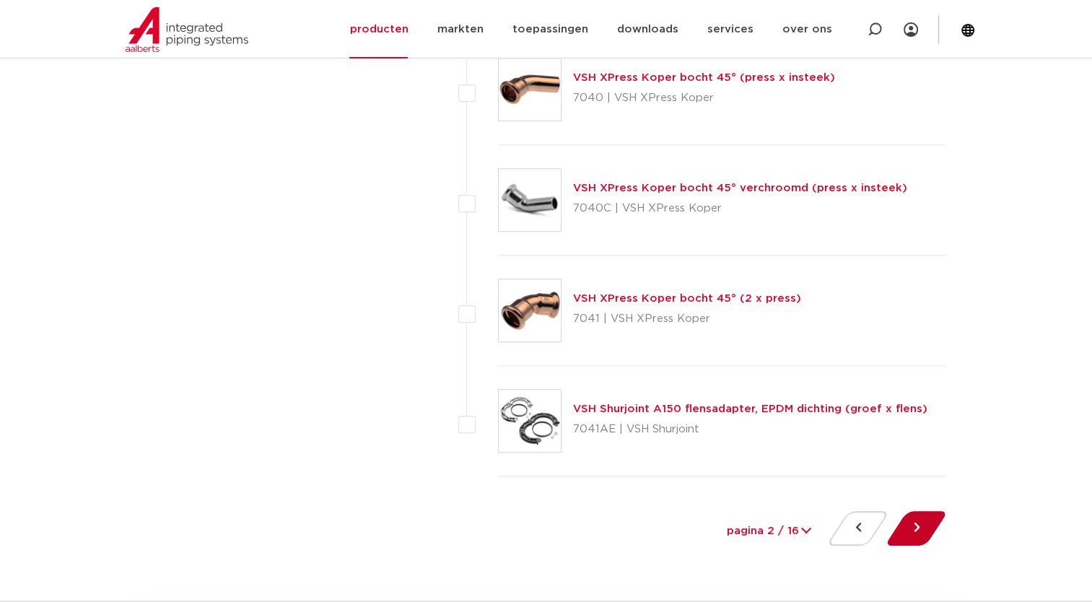
click at [924, 514] on button at bounding box center [916, 528] width 41 height 35
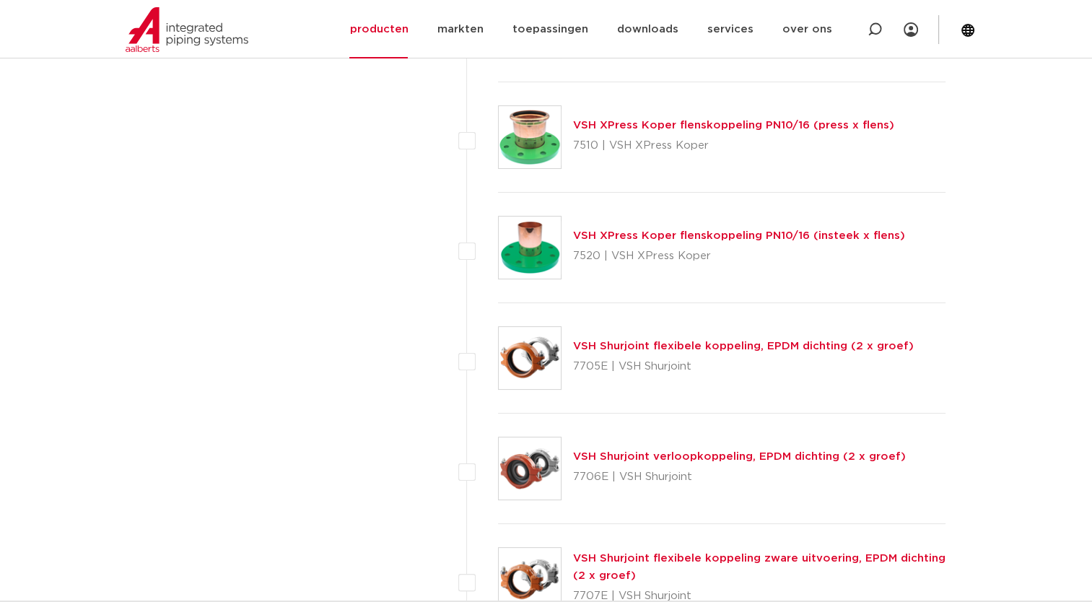
scroll to position [5699, 0]
